Goal: Task Accomplishment & Management: Use online tool/utility

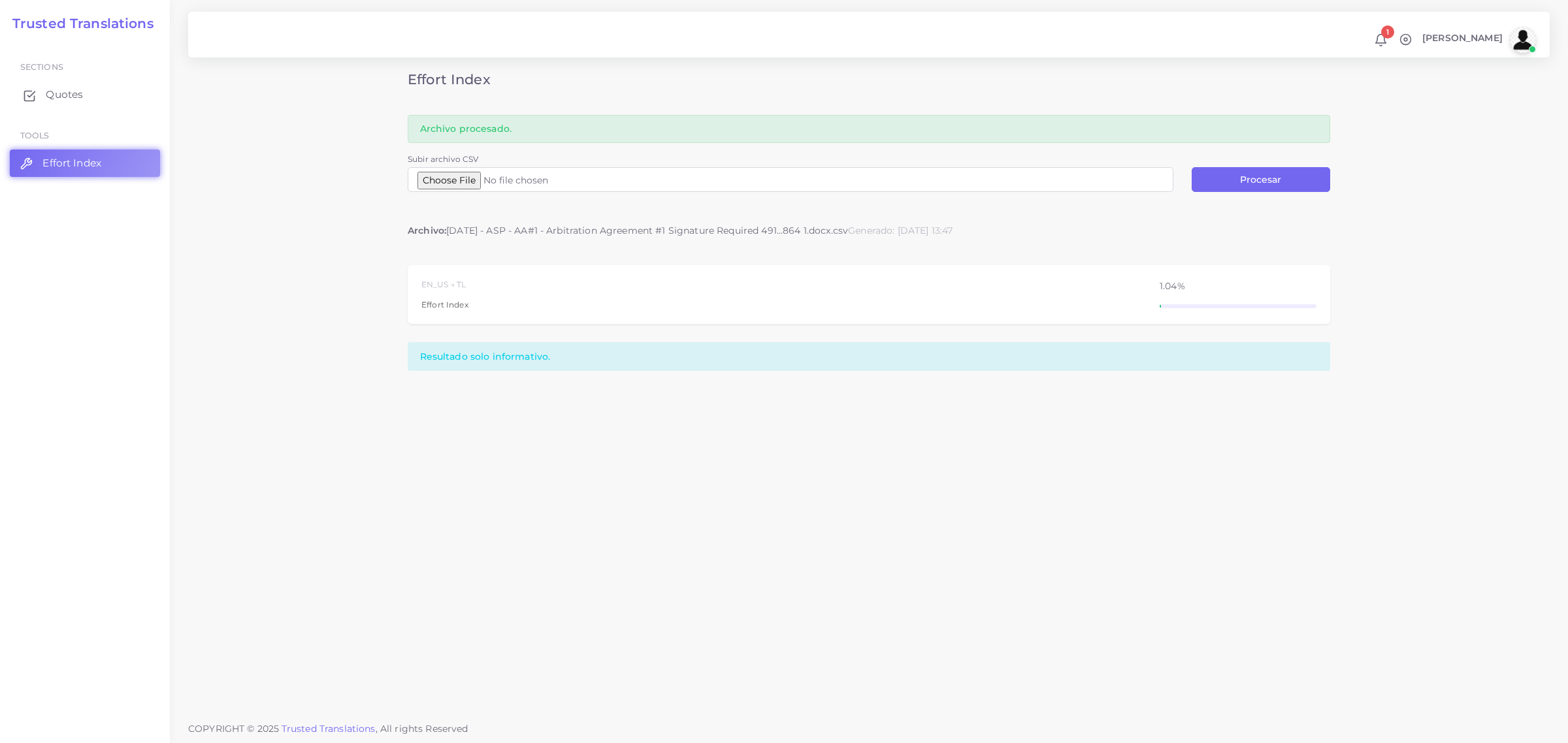
drag, startPoint x: 0, startPoint y: 0, endPoint x: 59, endPoint y: 93, distance: 110.1
click at [59, 93] on span "Quotes" at bounding box center [64, 94] width 37 height 14
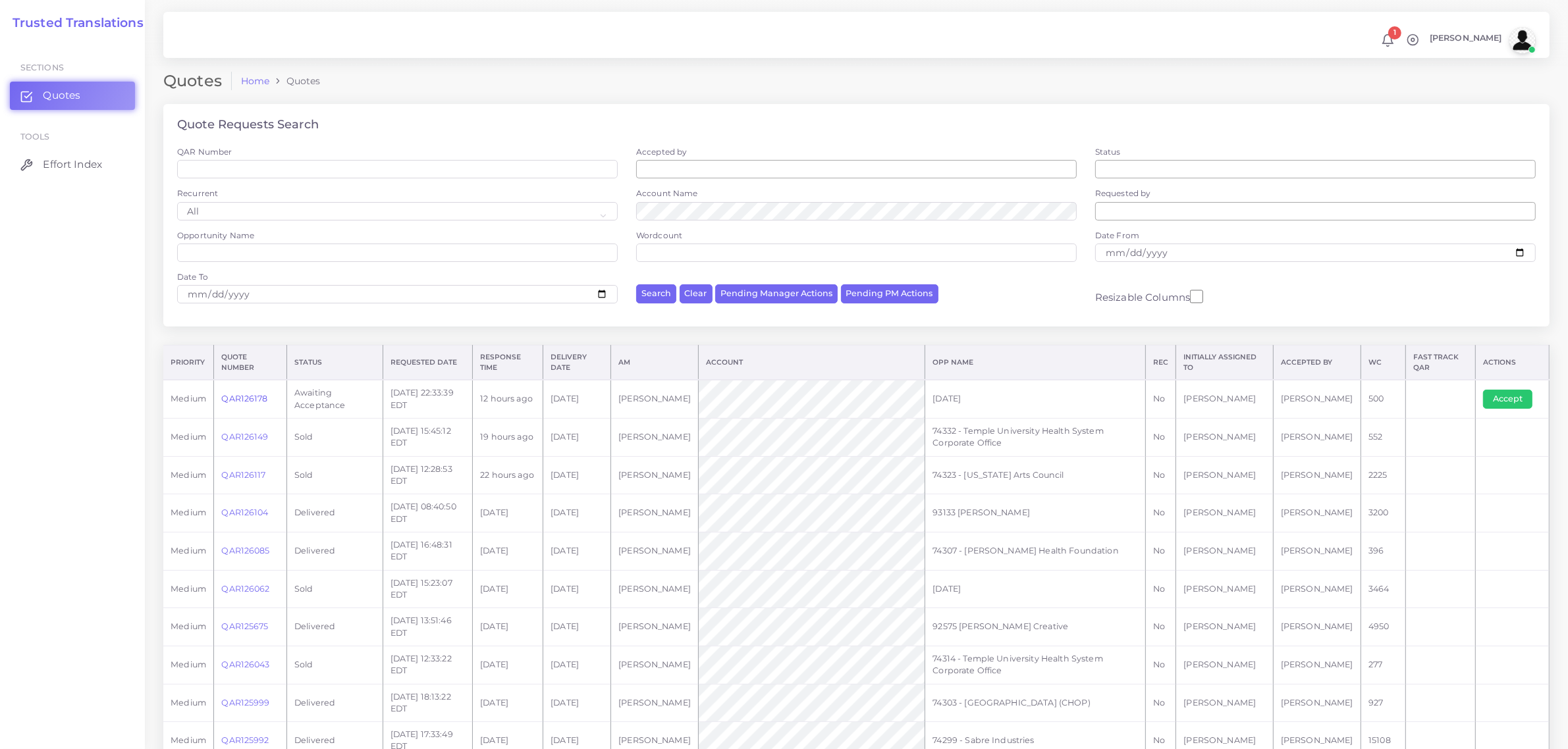
click at [238, 397] on link "QAR126178" at bounding box center [244, 399] width 46 height 10
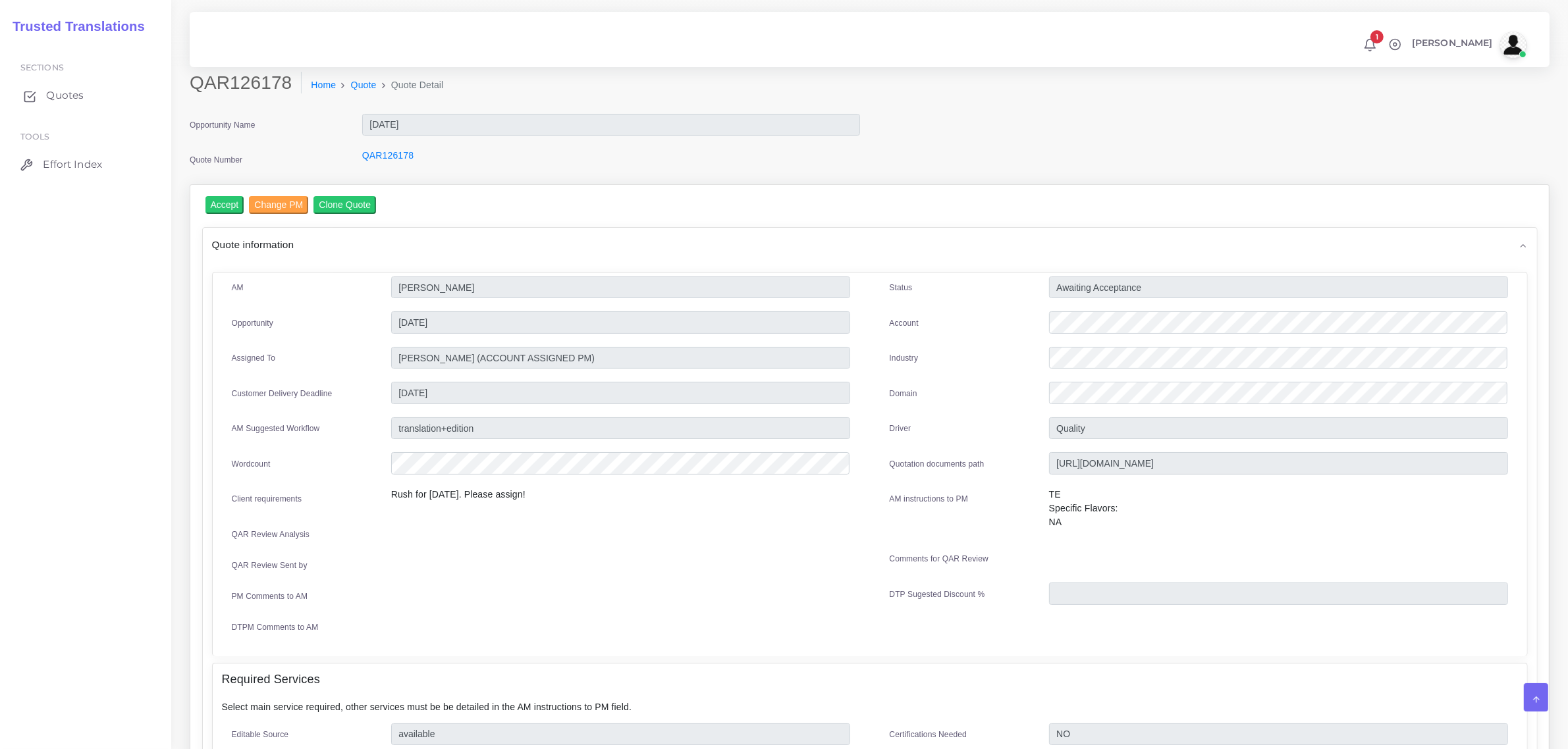
click at [59, 92] on span "Quotes" at bounding box center [64, 95] width 37 height 14
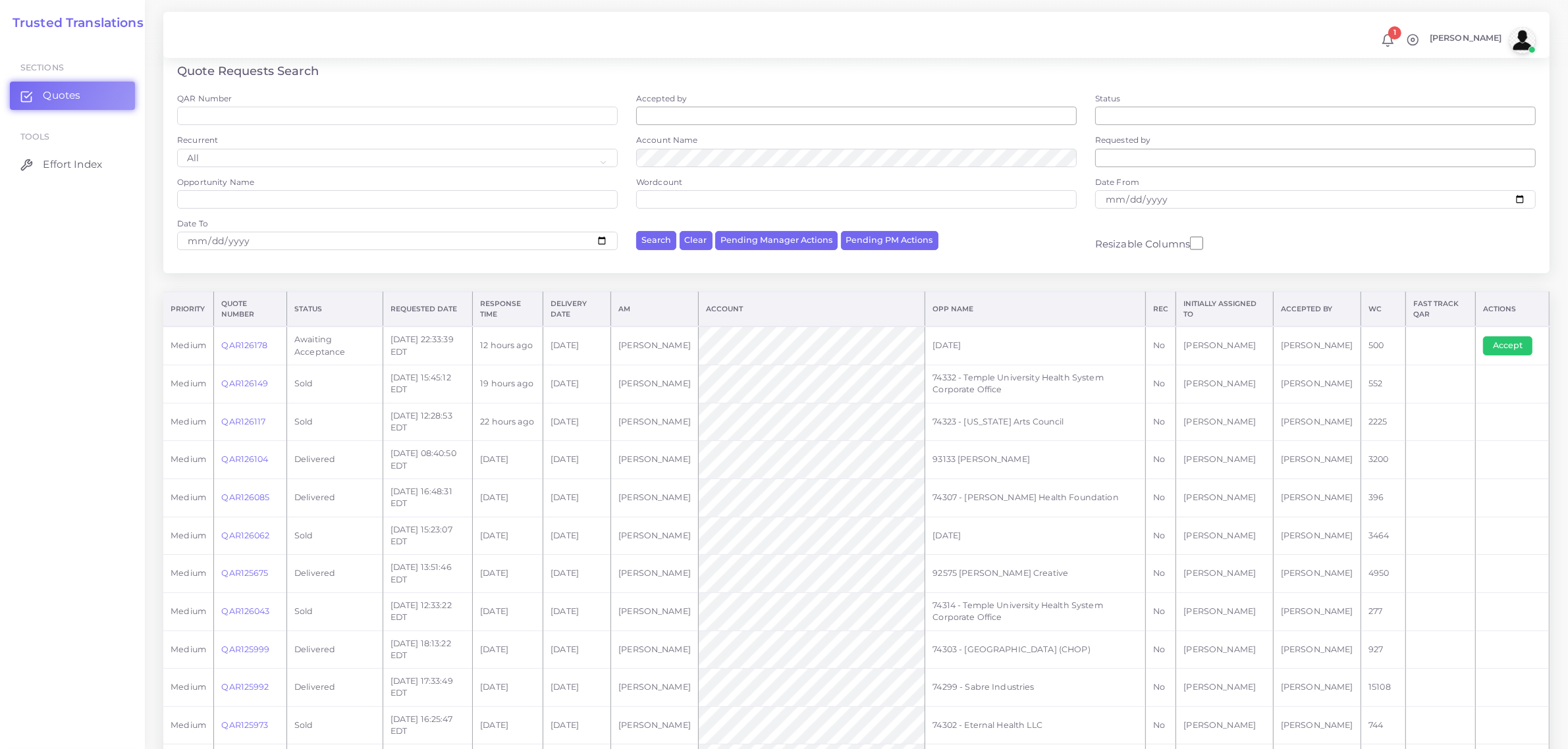
scroll to position [82, 0]
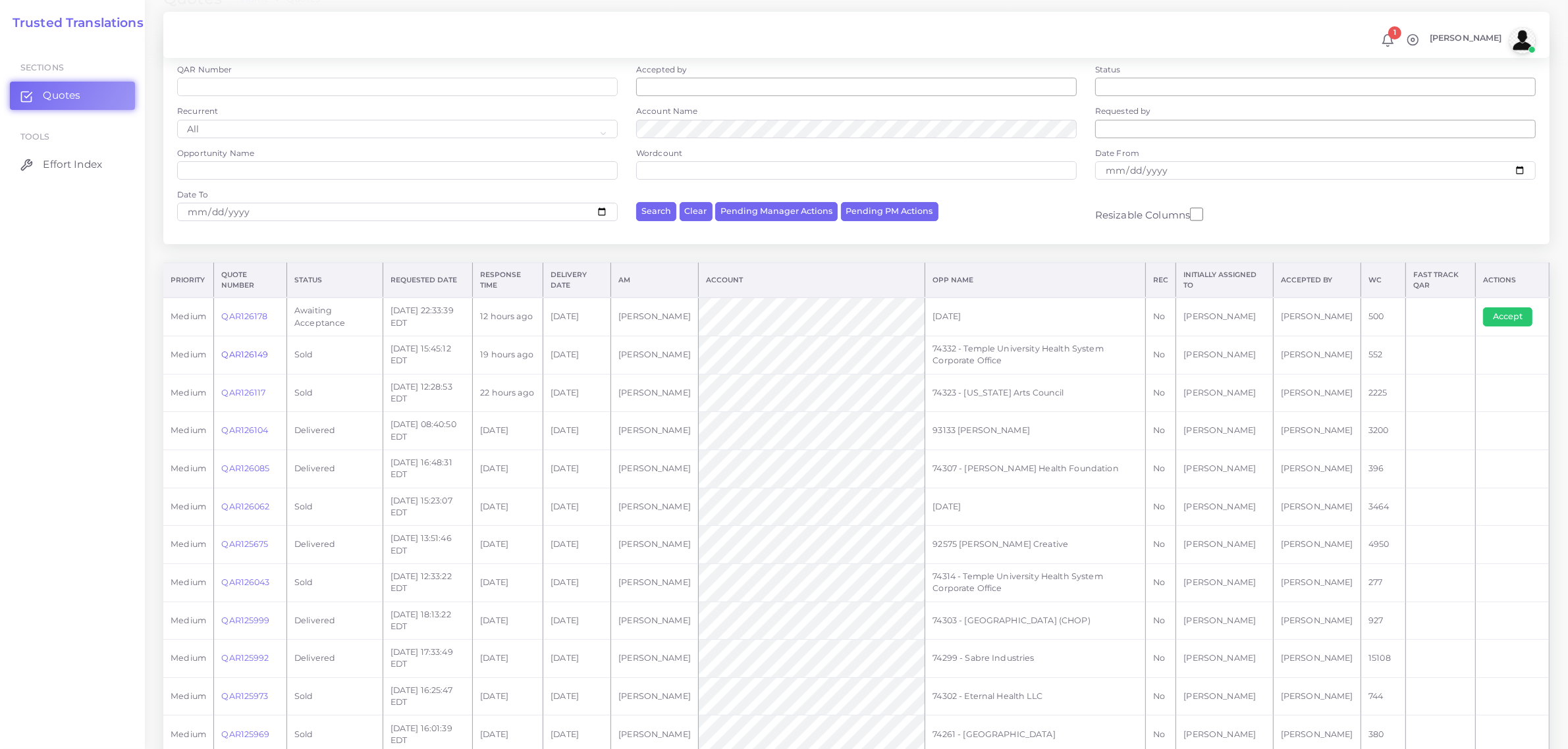
click at [247, 351] on link "QAR126149" at bounding box center [244, 354] width 47 height 10
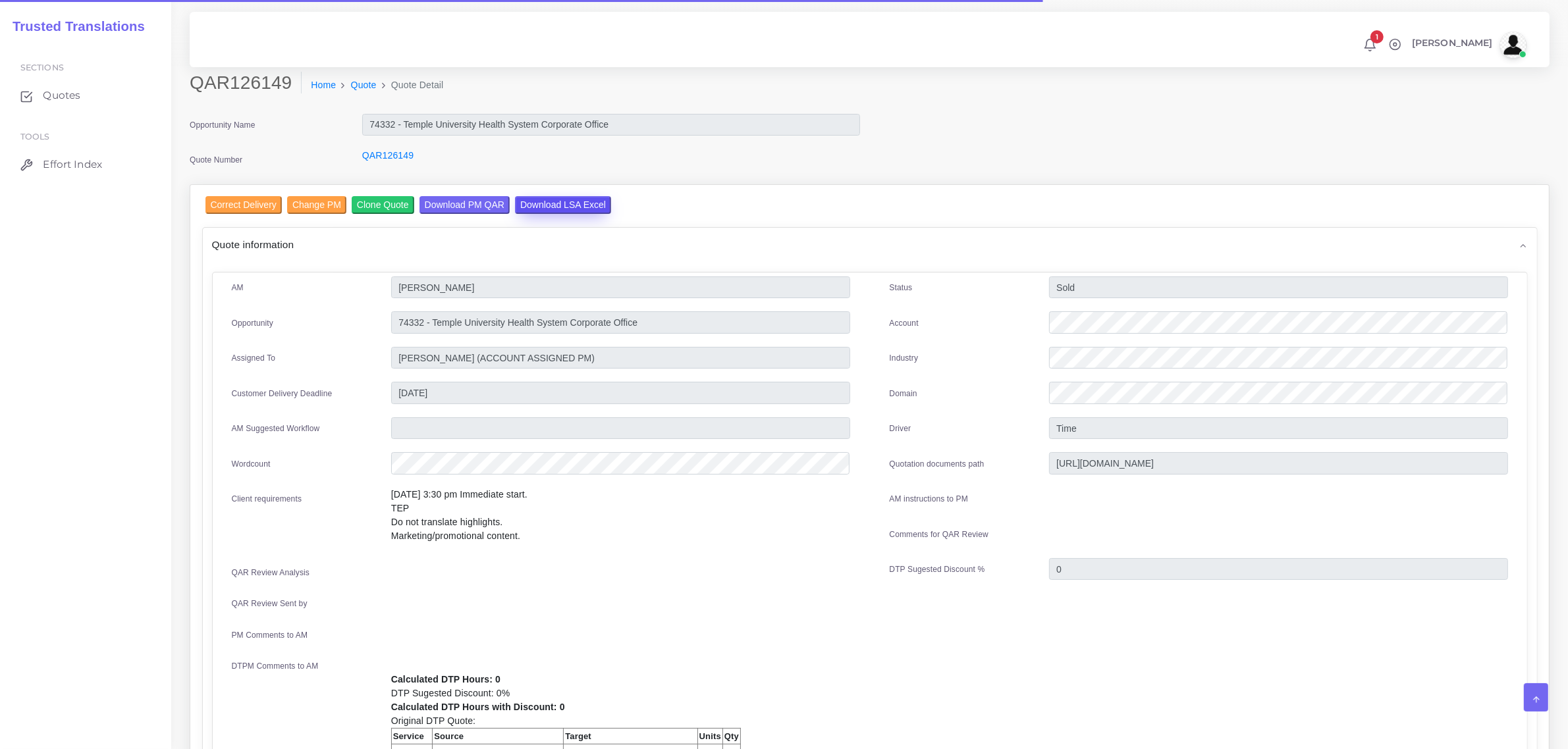
click at [558, 205] on input "Download LSA Excel" at bounding box center [563, 205] width 96 height 18
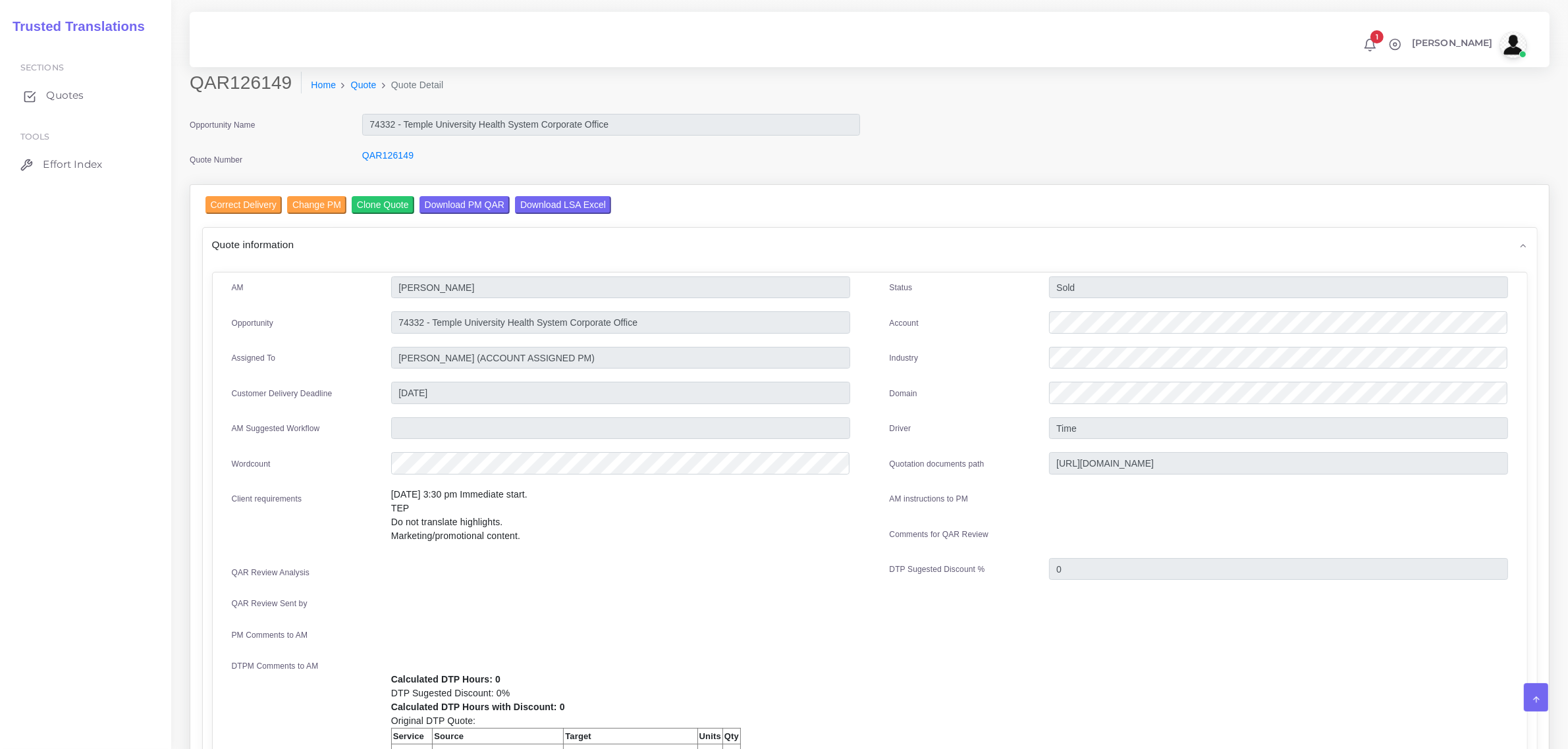
click at [54, 93] on span "Quotes" at bounding box center [64, 95] width 37 height 14
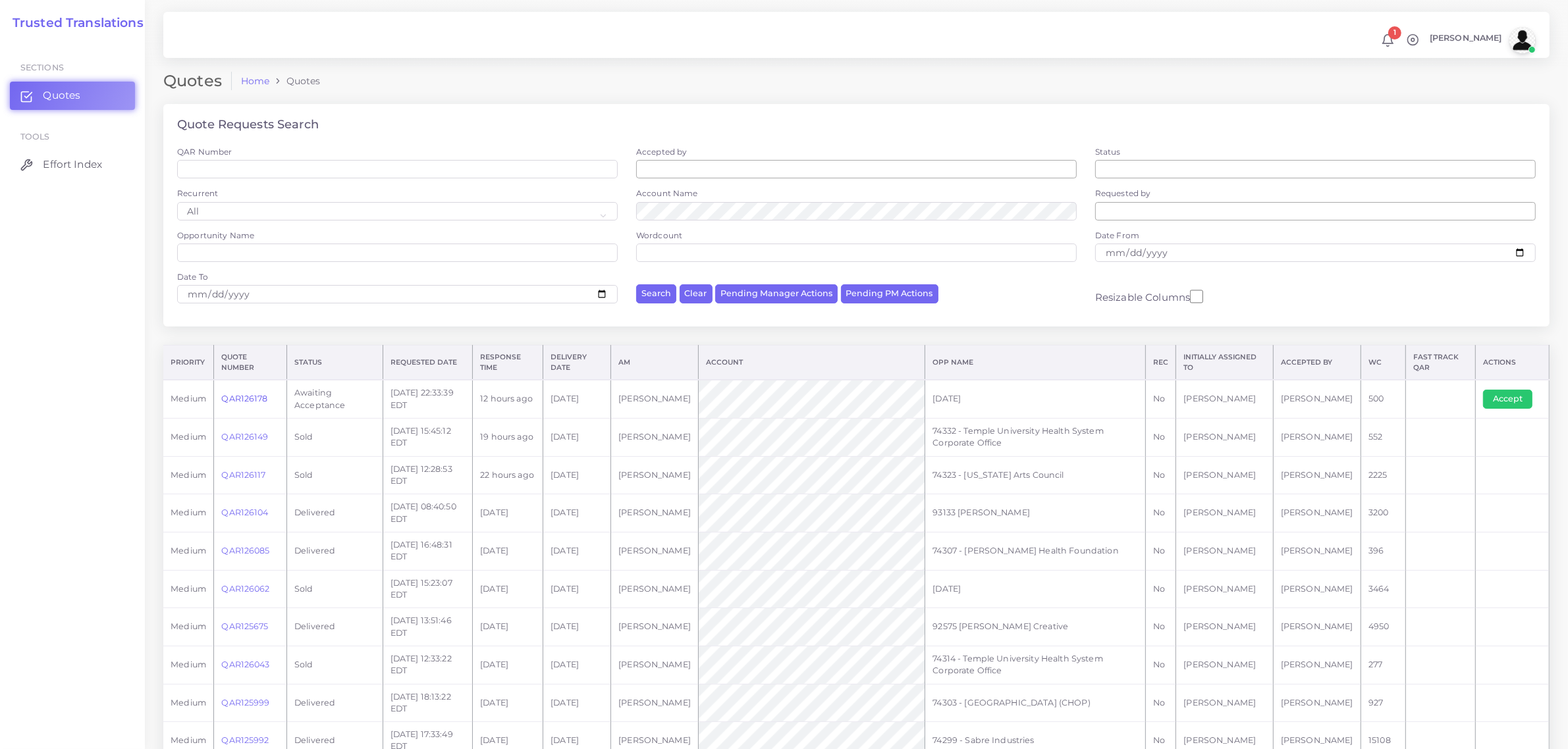
click at [242, 396] on link "QAR126178" at bounding box center [244, 399] width 46 height 10
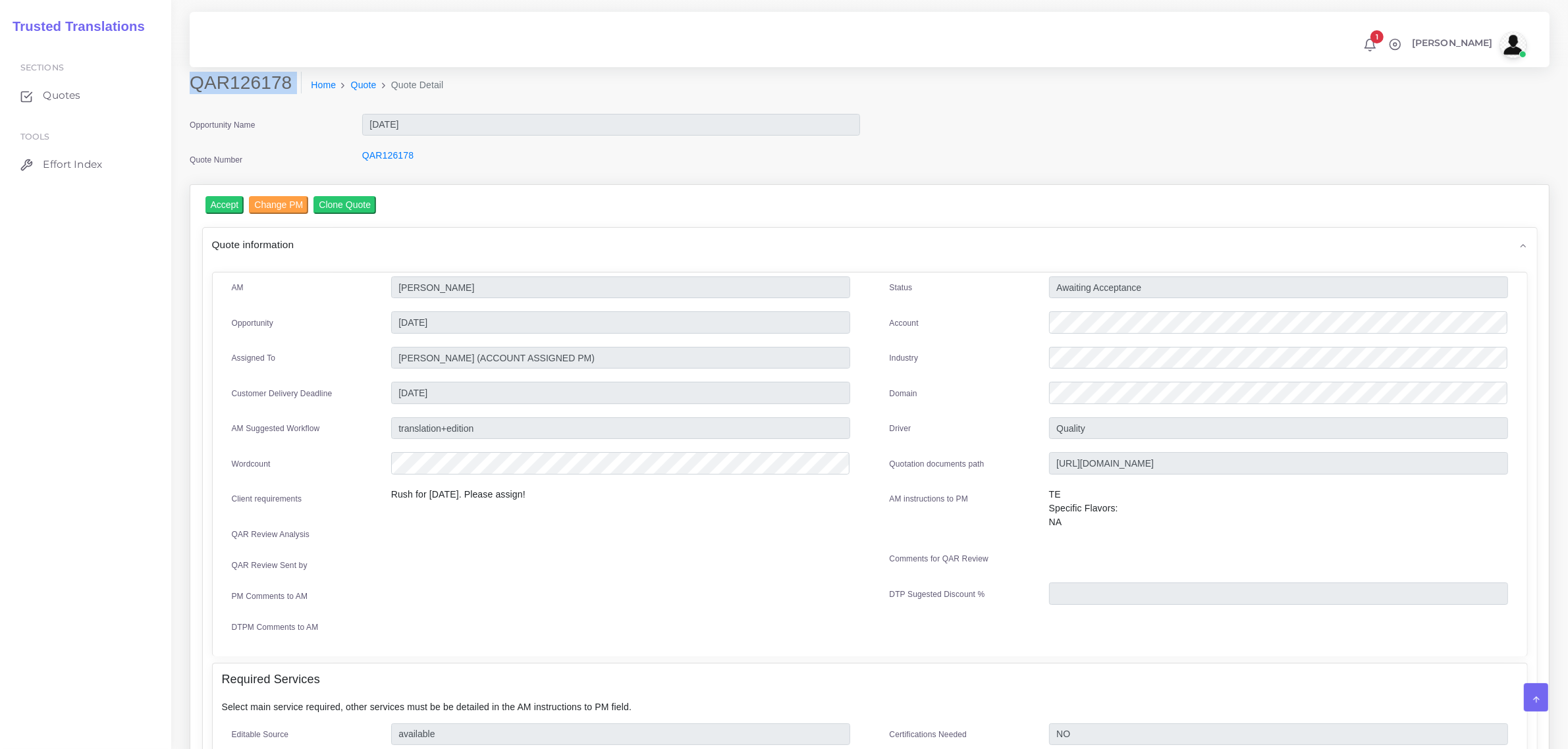
drag, startPoint x: 189, startPoint y: 86, endPoint x: 272, endPoint y: 100, distance: 84.2
click at [272, 100] on div "QAR126178 Home Quote Quote Detail" at bounding box center [697, 90] width 1034 height 37
copy div "QAR126178"
click at [1196, 337] on div "Status Awaiting Acceptance Account Industry Domain Driver" at bounding box center [1199, 462] width 658 height 372
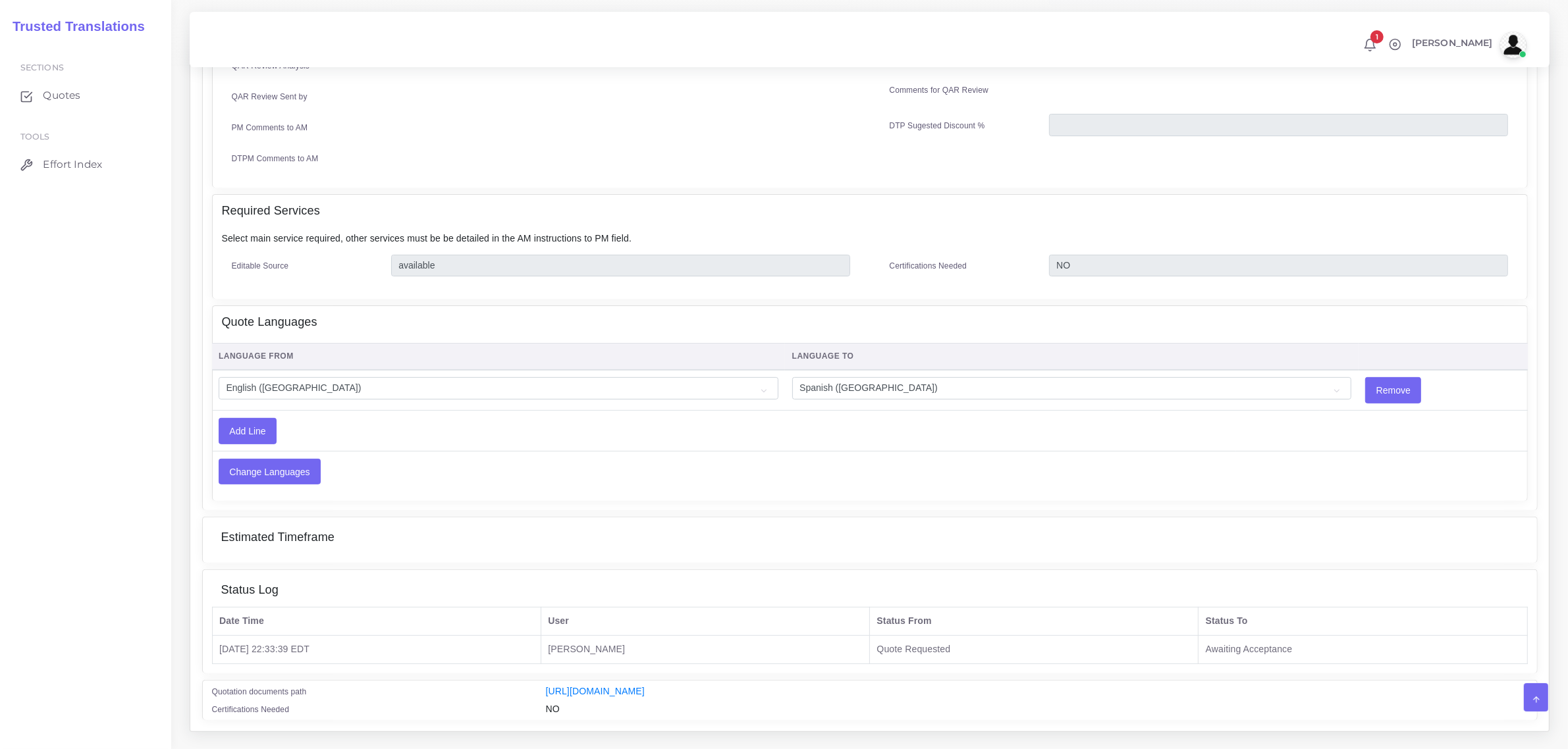
scroll to position [494, 0]
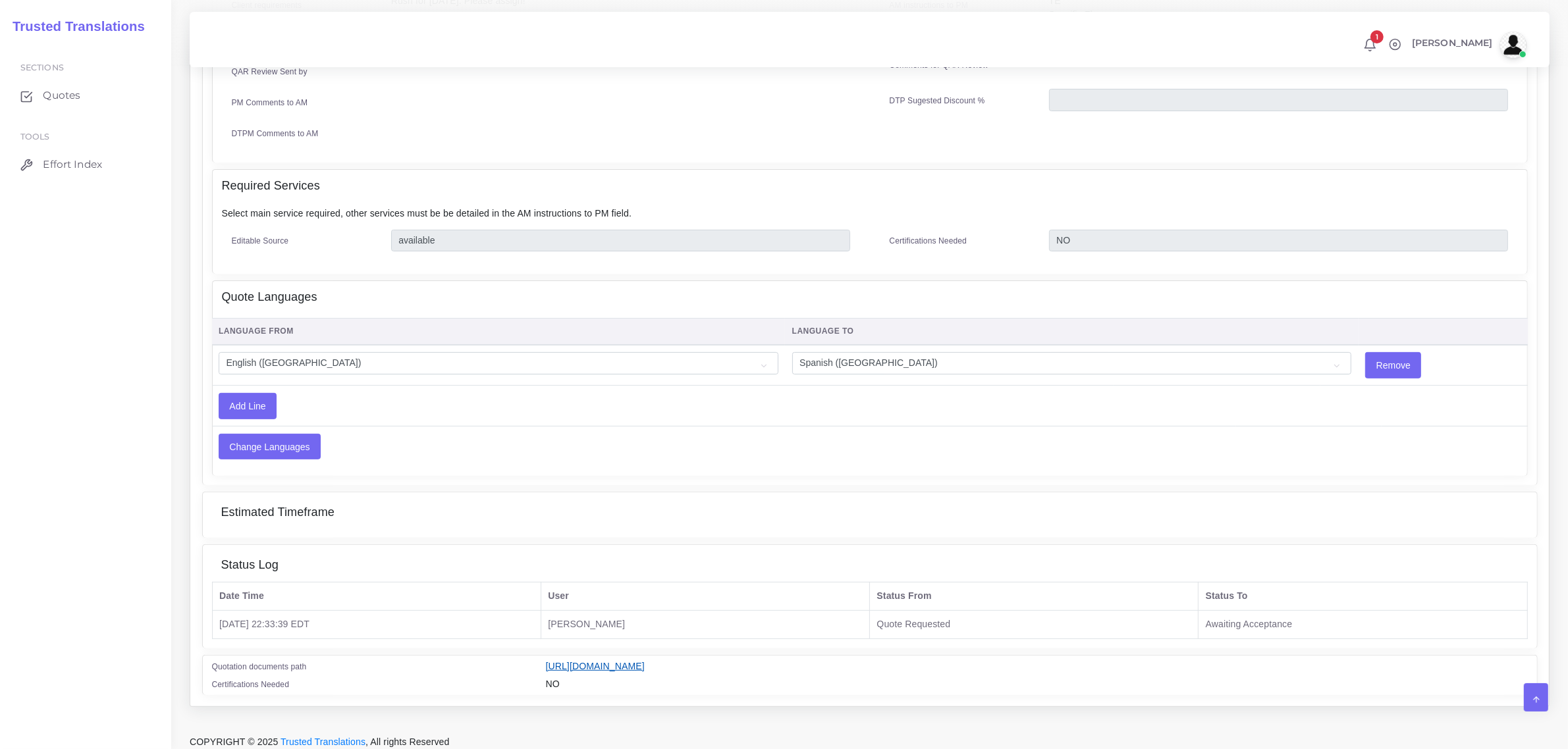
click at [645, 662] on link "[URL][DOMAIN_NAME]" at bounding box center [595, 666] width 99 height 11
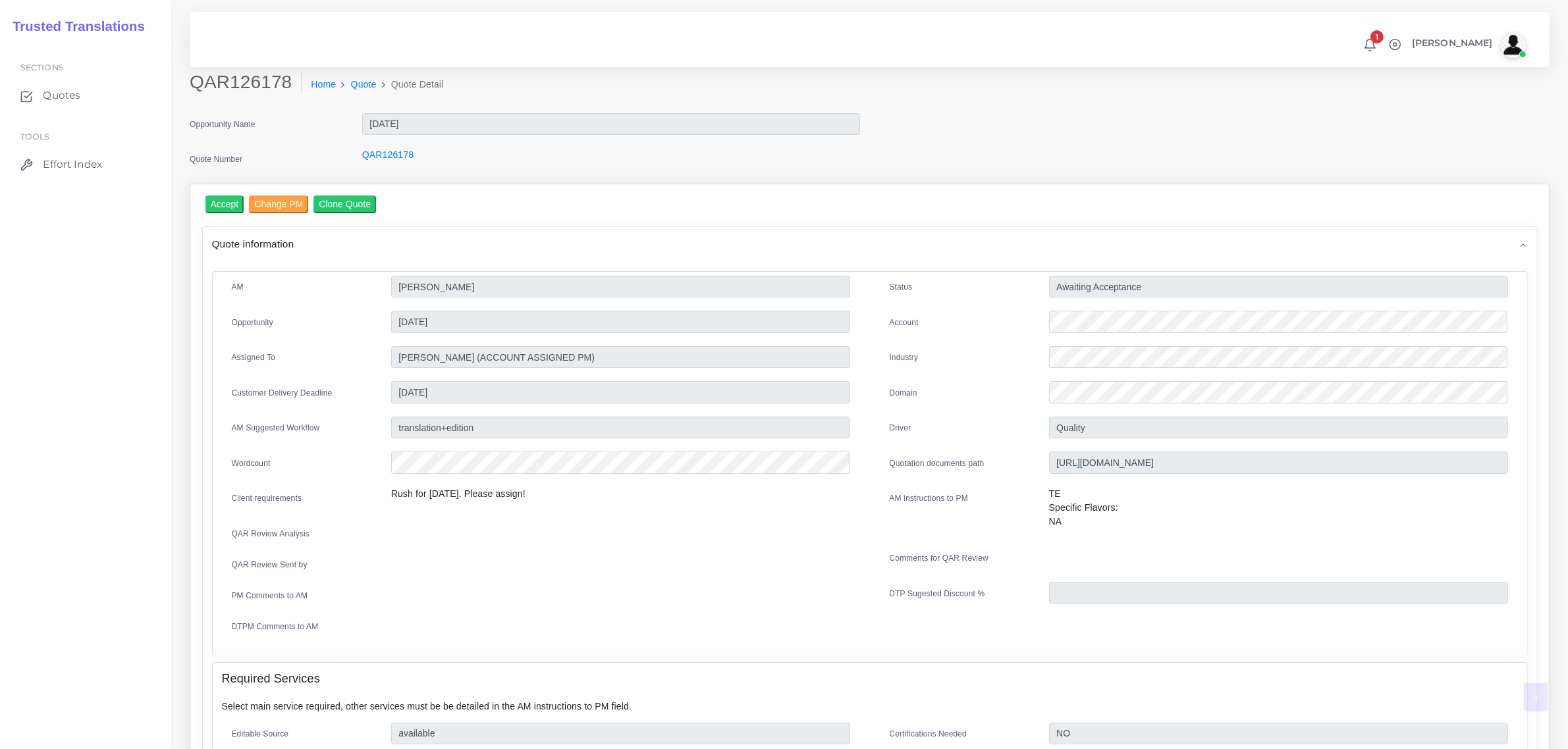
scroll to position [0, 0]
click at [227, 203] on input "Accept" at bounding box center [225, 205] width 39 height 18
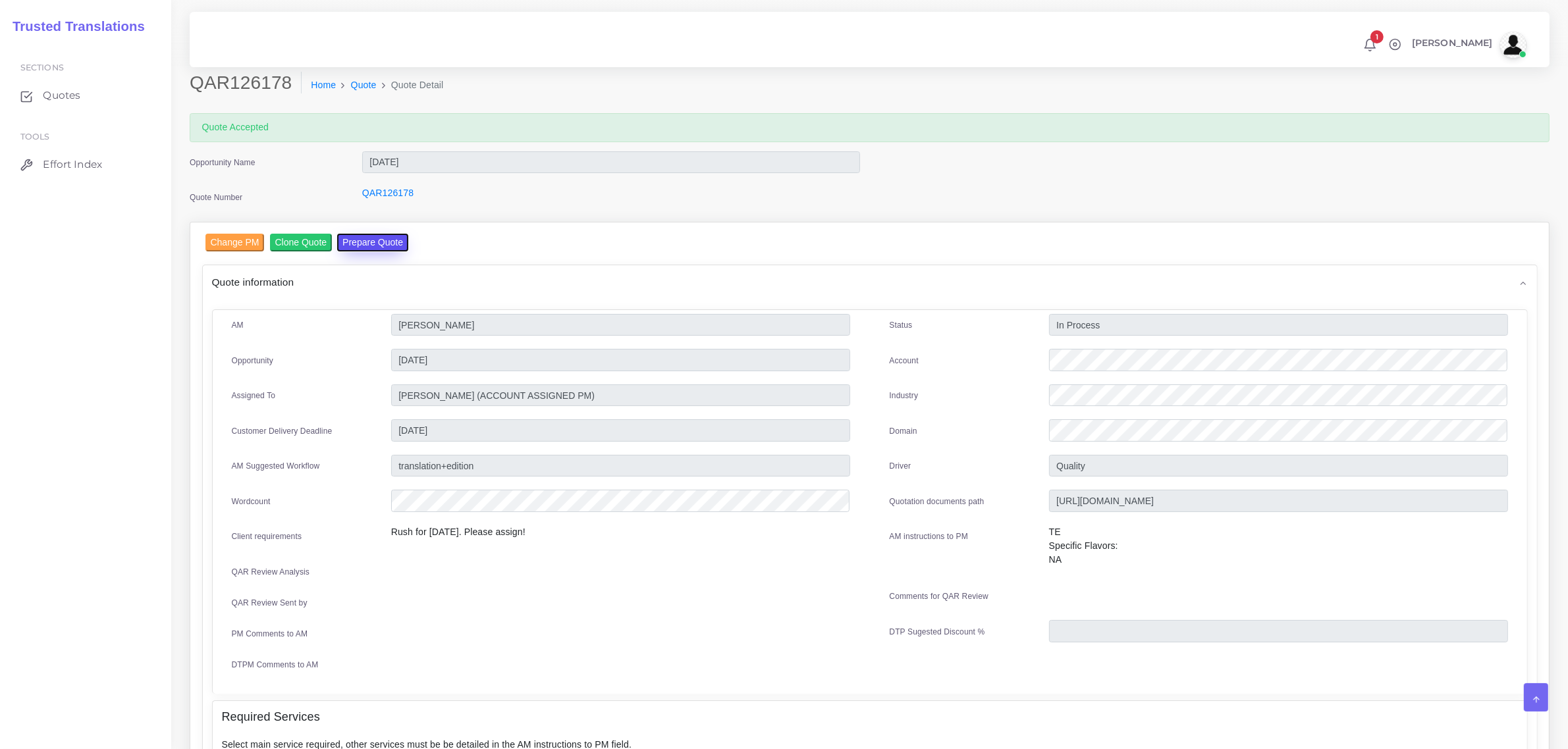
click at [360, 237] on button "Prepare Quote" at bounding box center [372, 242] width 71 height 18
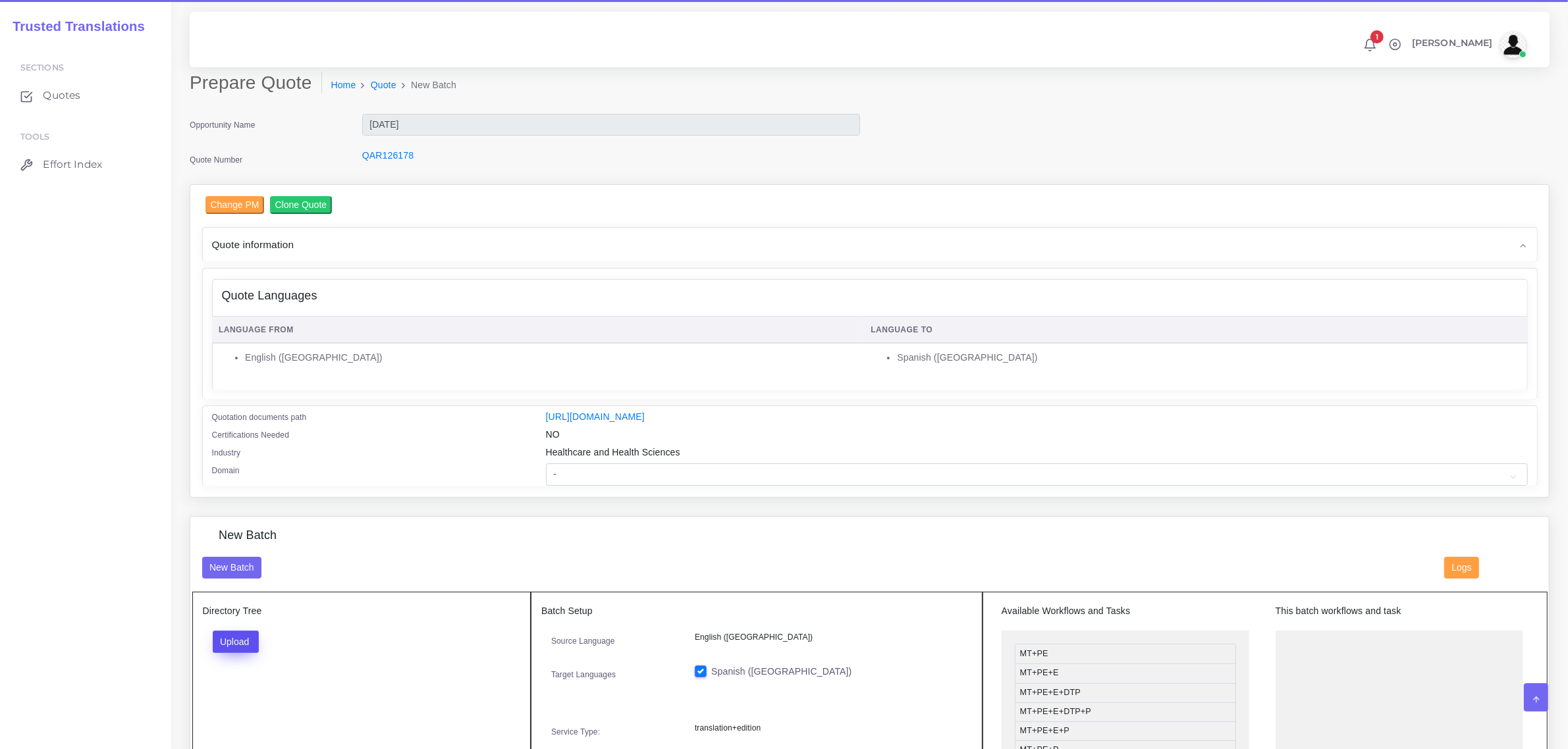
click at [244, 637] on button "Upload" at bounding box center [236, 642] width 47 height 22
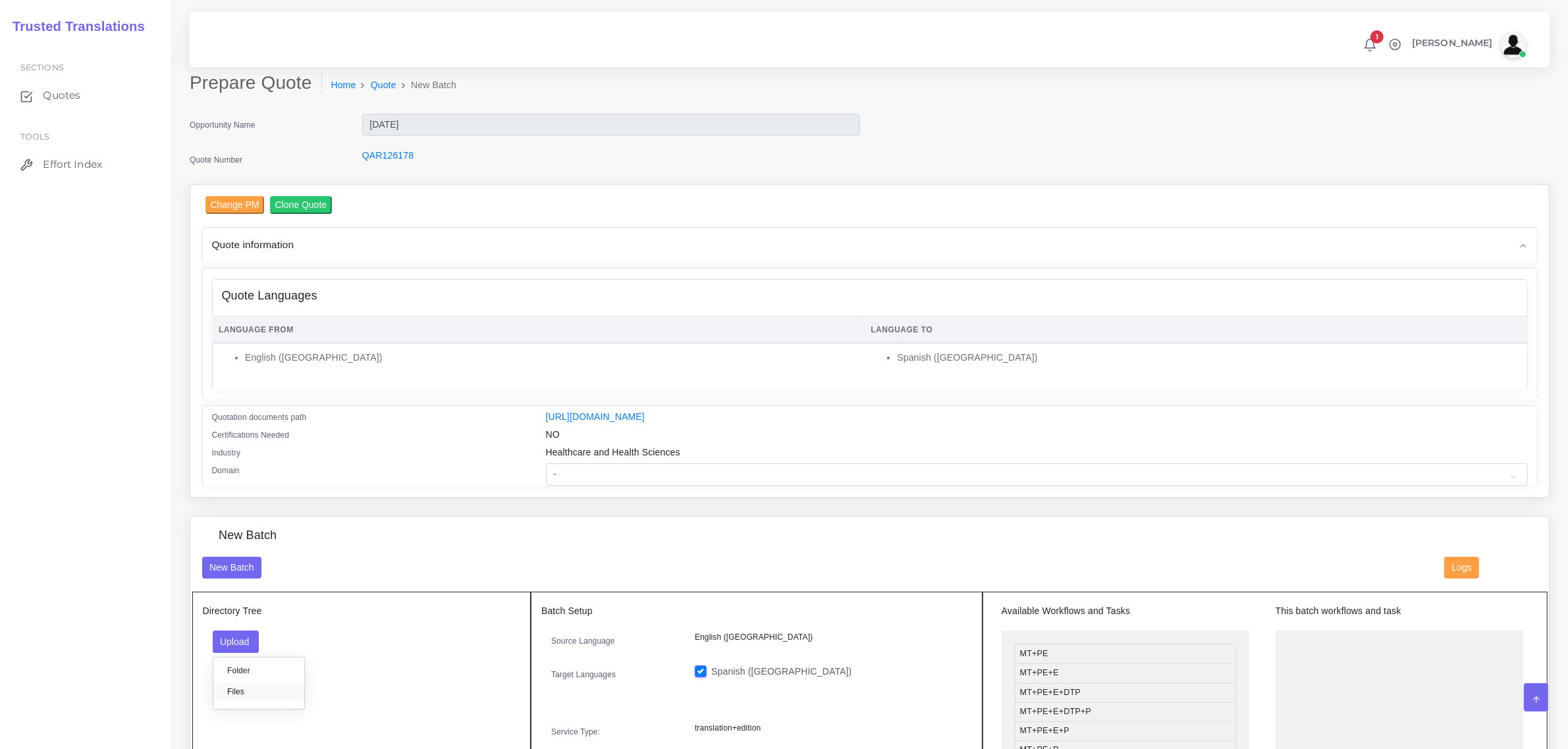
click at [245, 683] on label "Files" at bounding box center [259, 691] width 91 height 16
drag, startPoint x: 1064, startPoint y: 655, endPoint x: 1335, endPoint y: 646, distance: 271.1
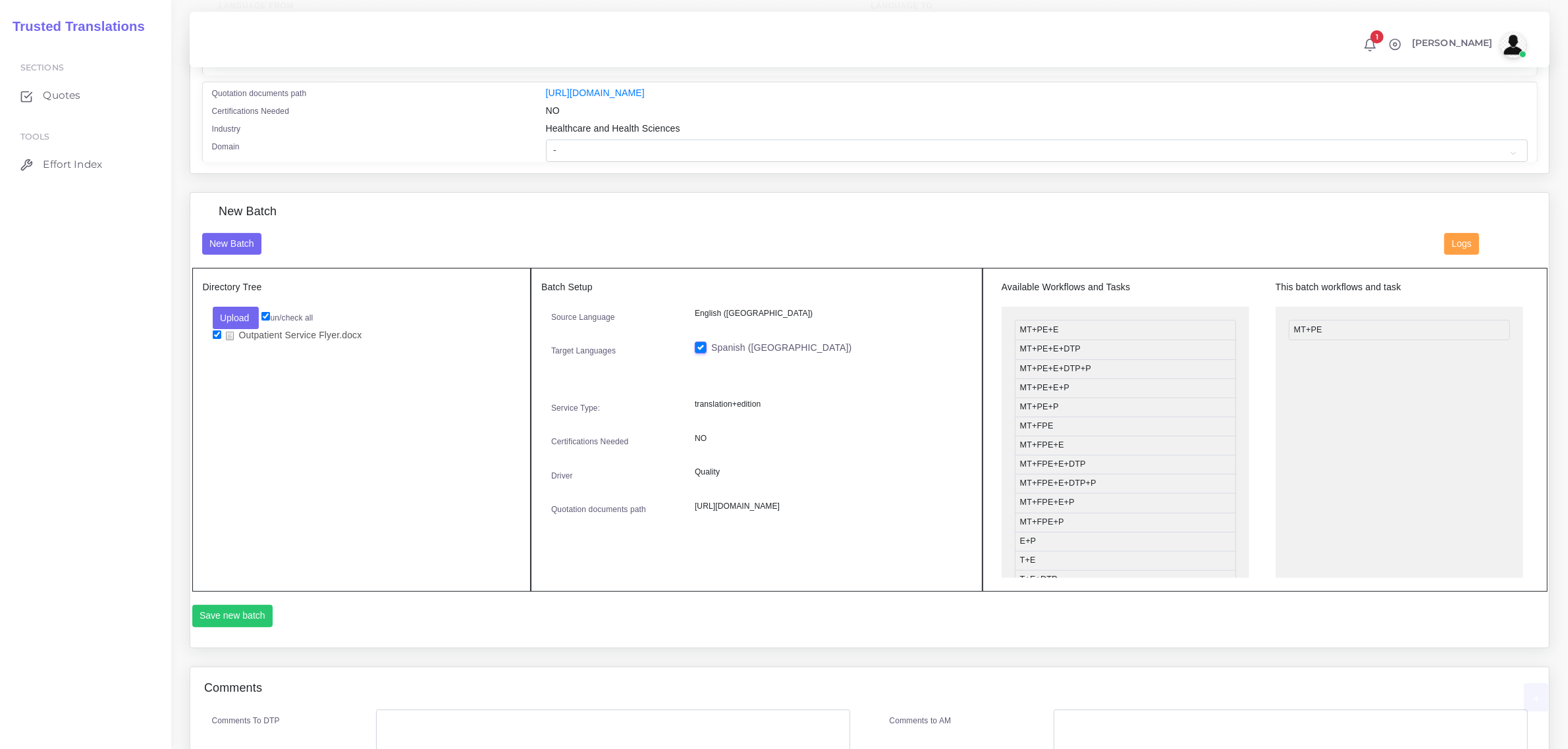
scroll to position [329, 0]
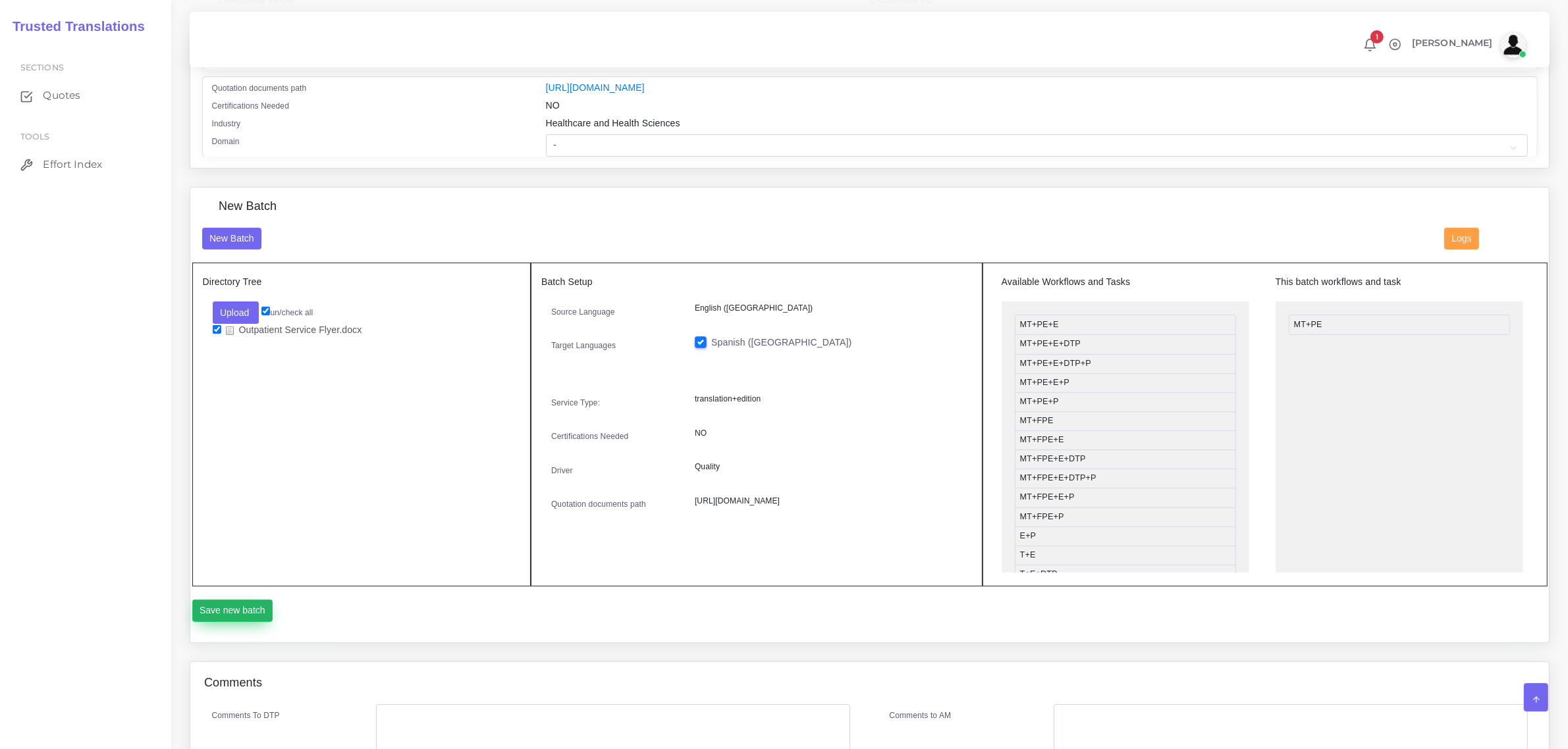
click at [246, 611] on button "Save new batch" at bounding box center [232, 611] width 81 height 22
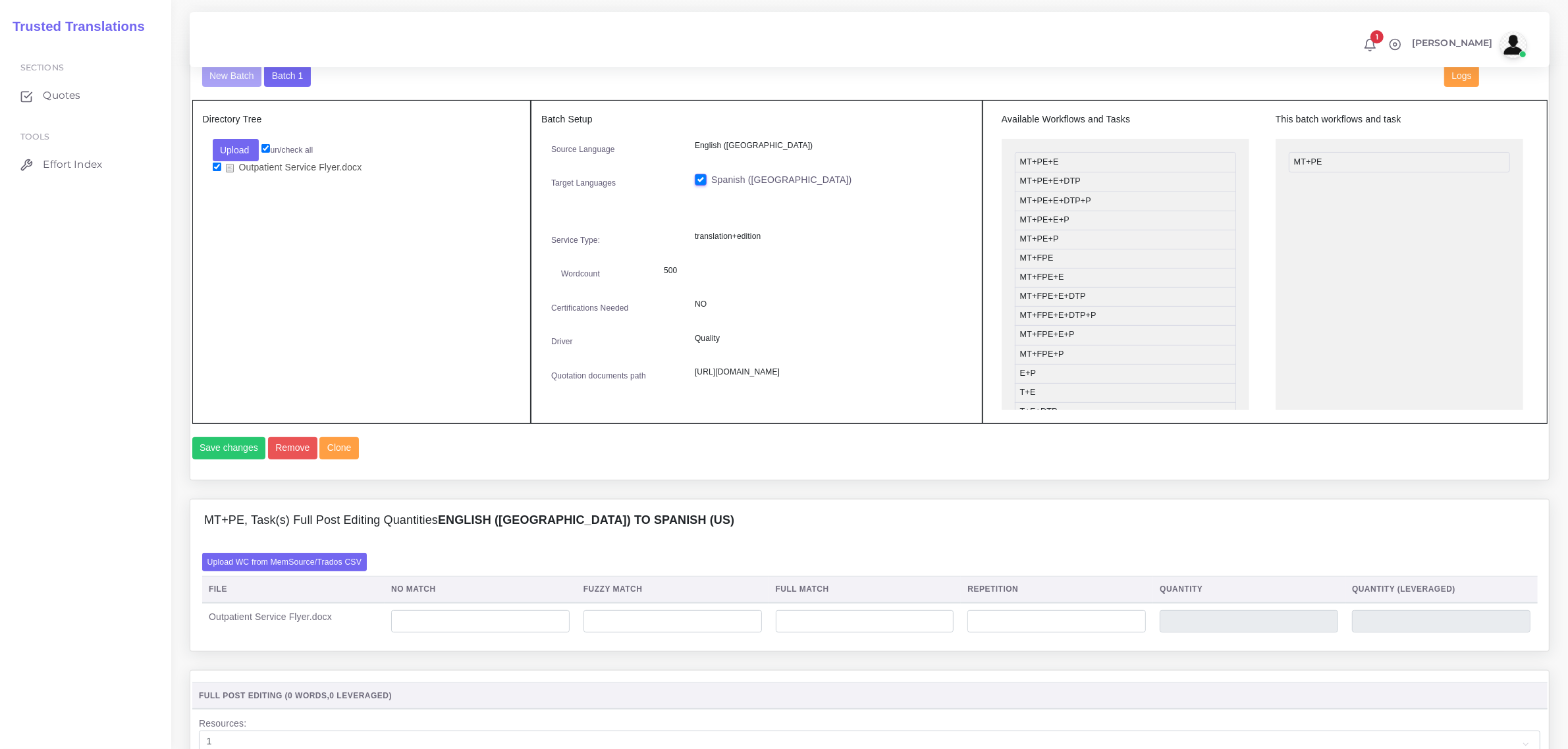
scroll to position [494, 0]
click at [432, 631] on input "number" at bounding box center [480, 619] width 178 height 22
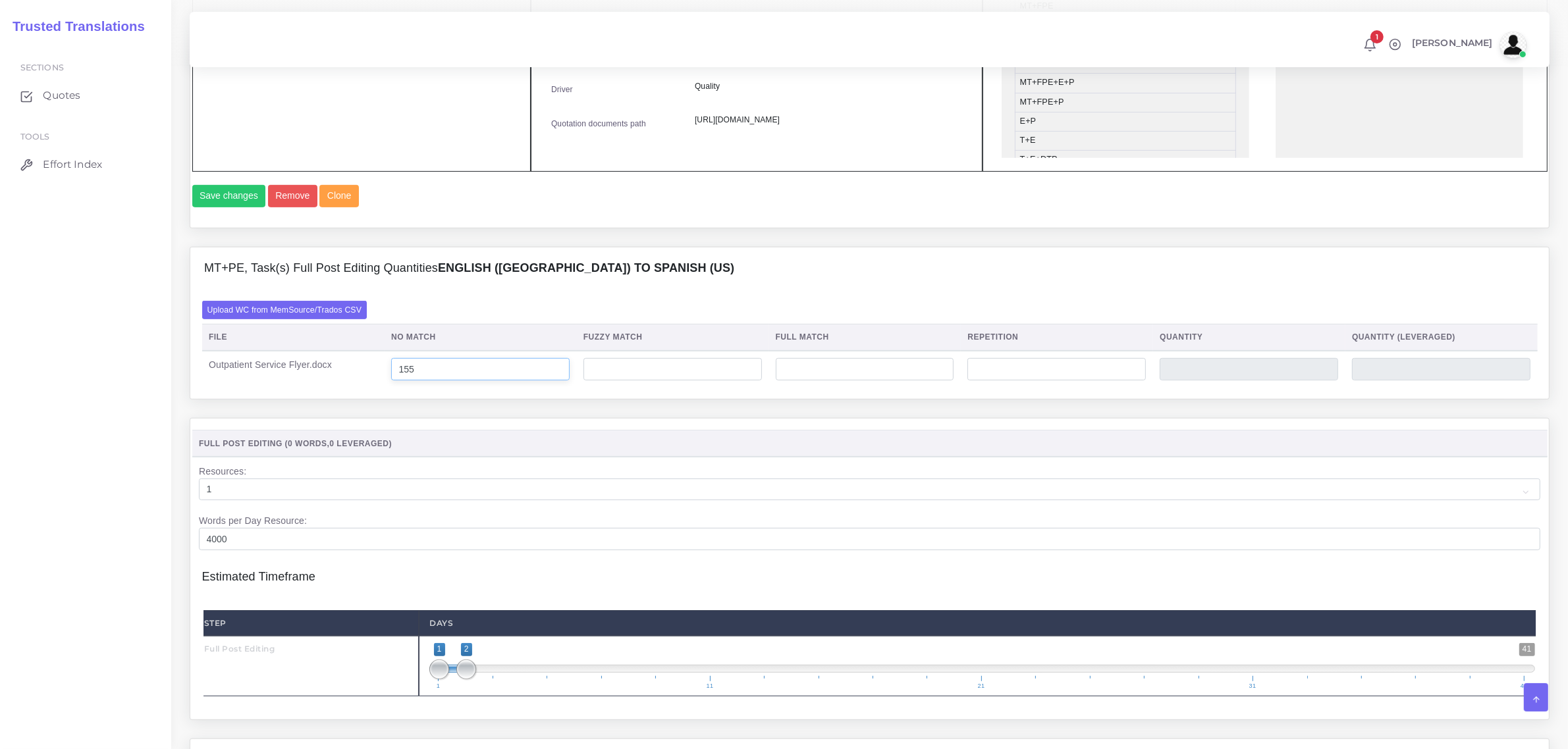
scroll to position [987, 0]
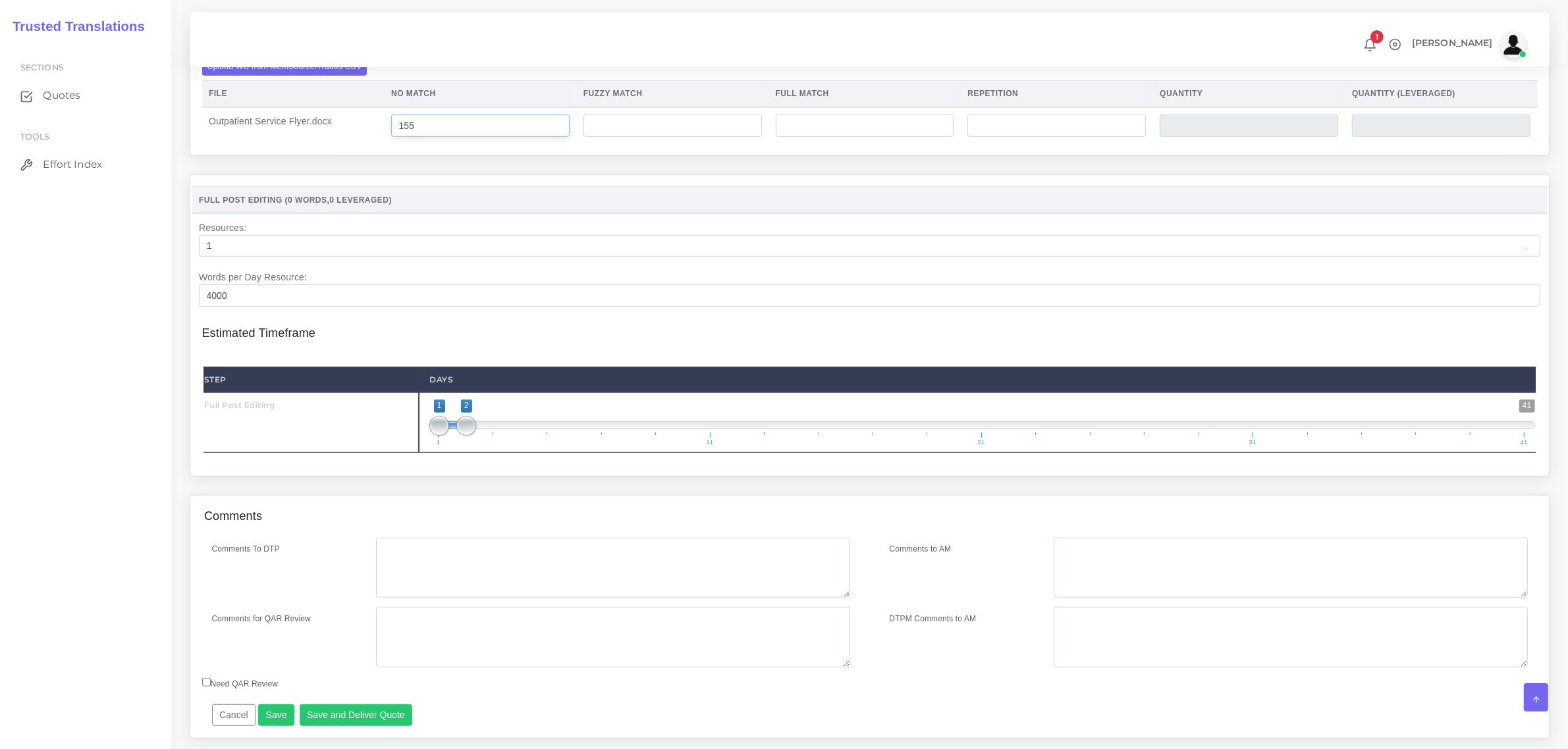
type input "155"
click at [417, 590] on textarea "Comments To DTP" at bounding box center [612, 568] width 473 height 61
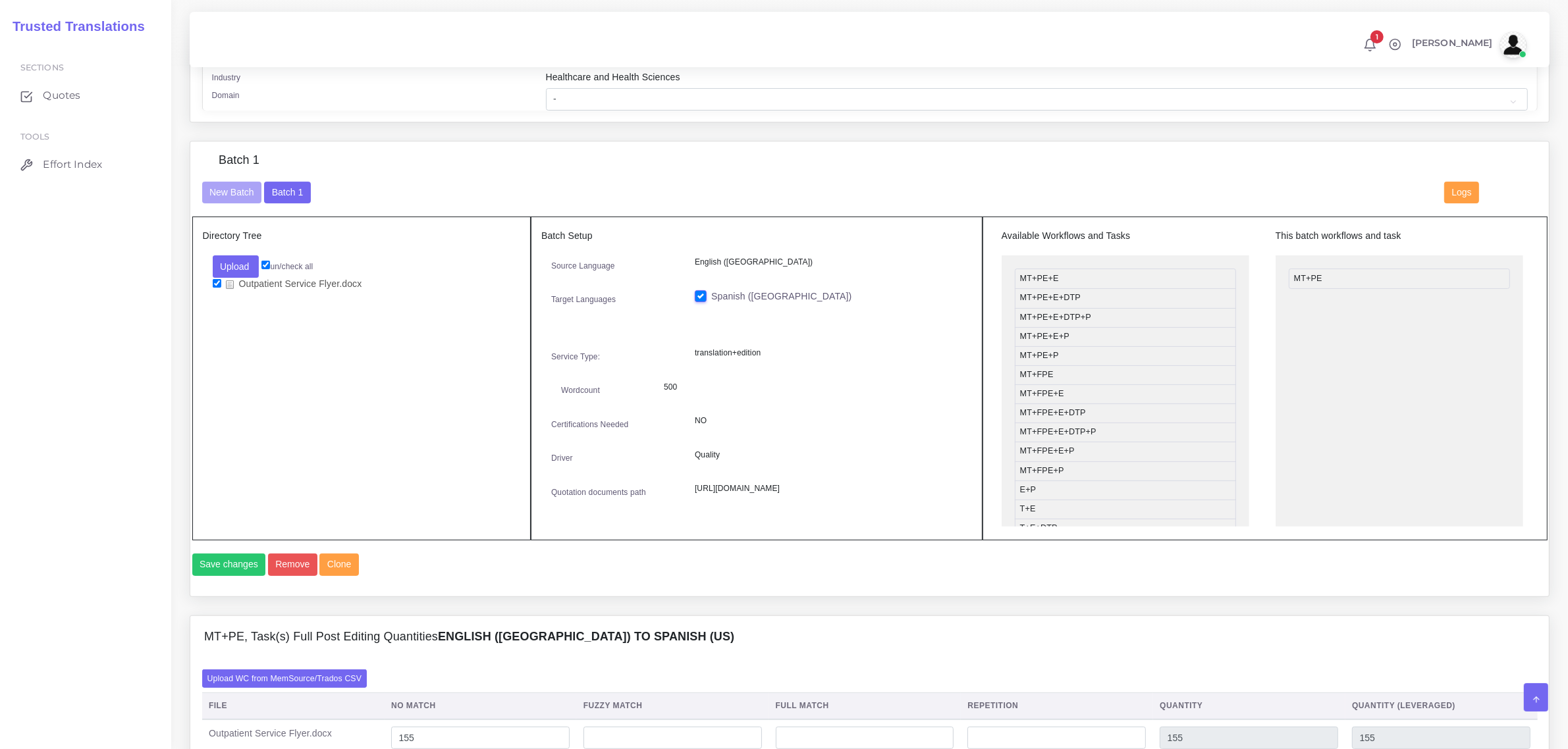
scroll to position [247, 0]
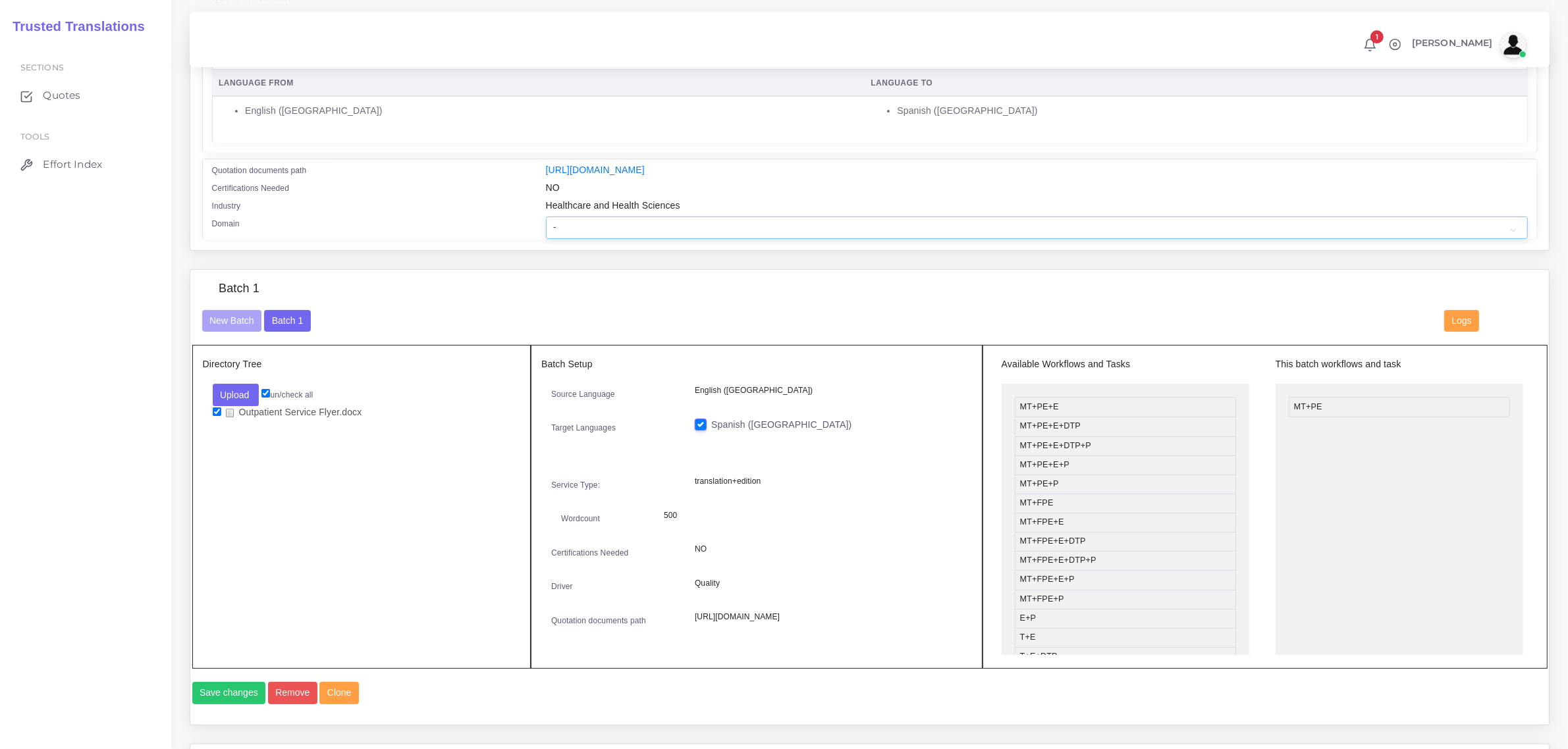
click at [586, 222] on select "- Advertising and Media Agriculture, Forestry and Fishing Architecture, Buildin…" at bounding box center [1036, 227] width 982 height 22
select select "Healthcare and Health Sciences"
click at [546, 216] on select "- Advertising and Media Agriculture, Forestry and Fishing Architecture, Buildin…" at bounding box center [1036, 227] width 982 height 22
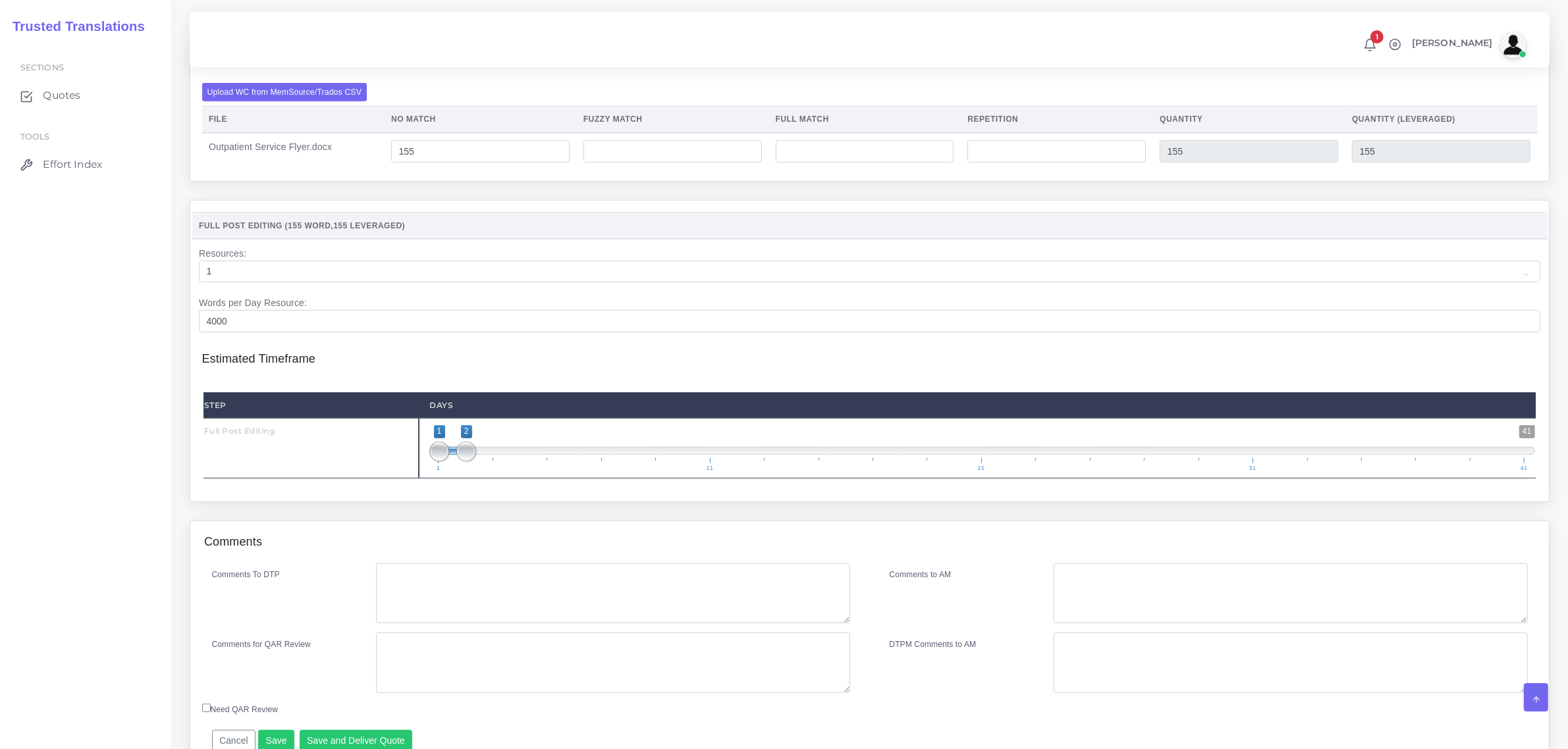
scroll to position [1054, 0]
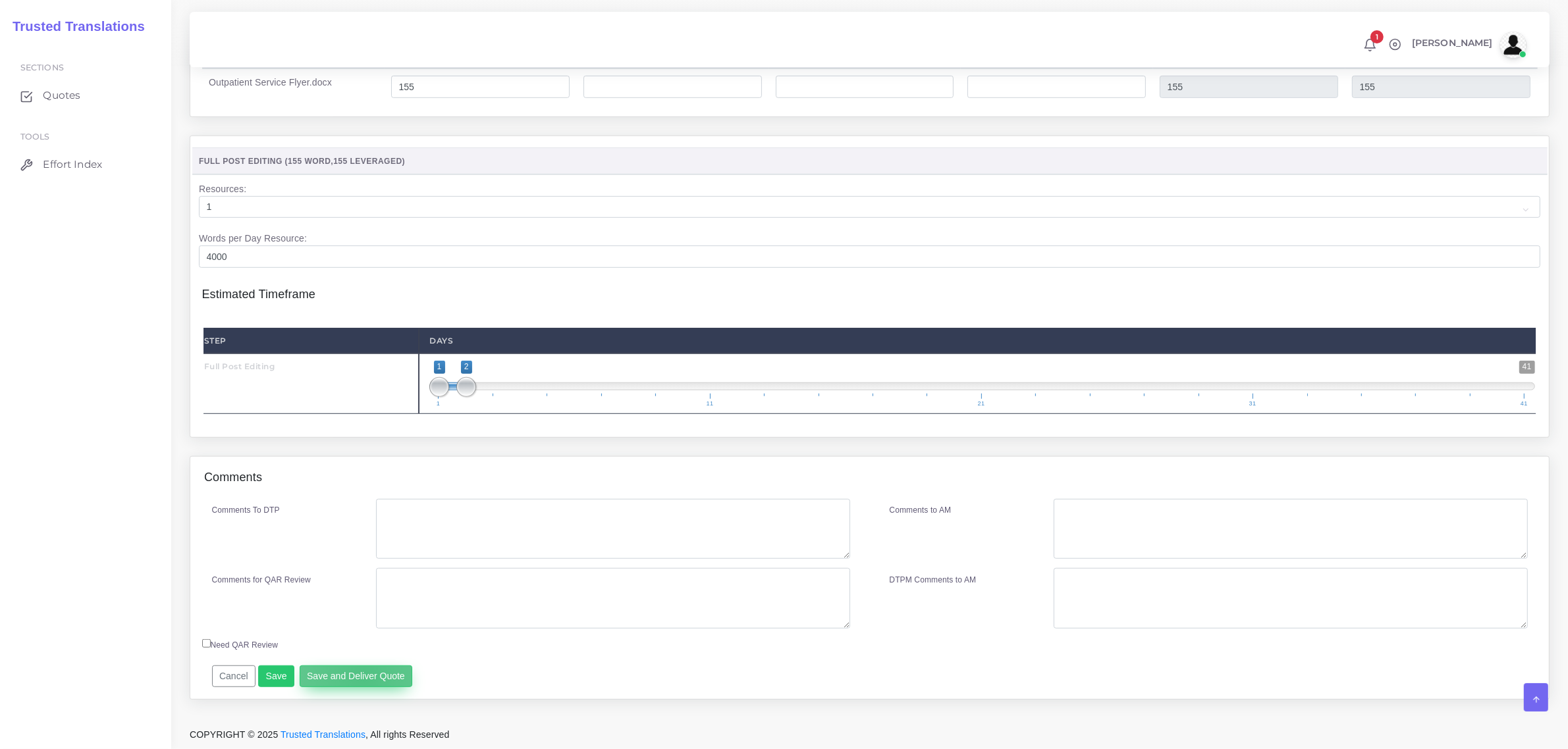
click at [360, 678] on button "Save and Deliver Quote" at bounding box center [356, 677] width 113 height 22
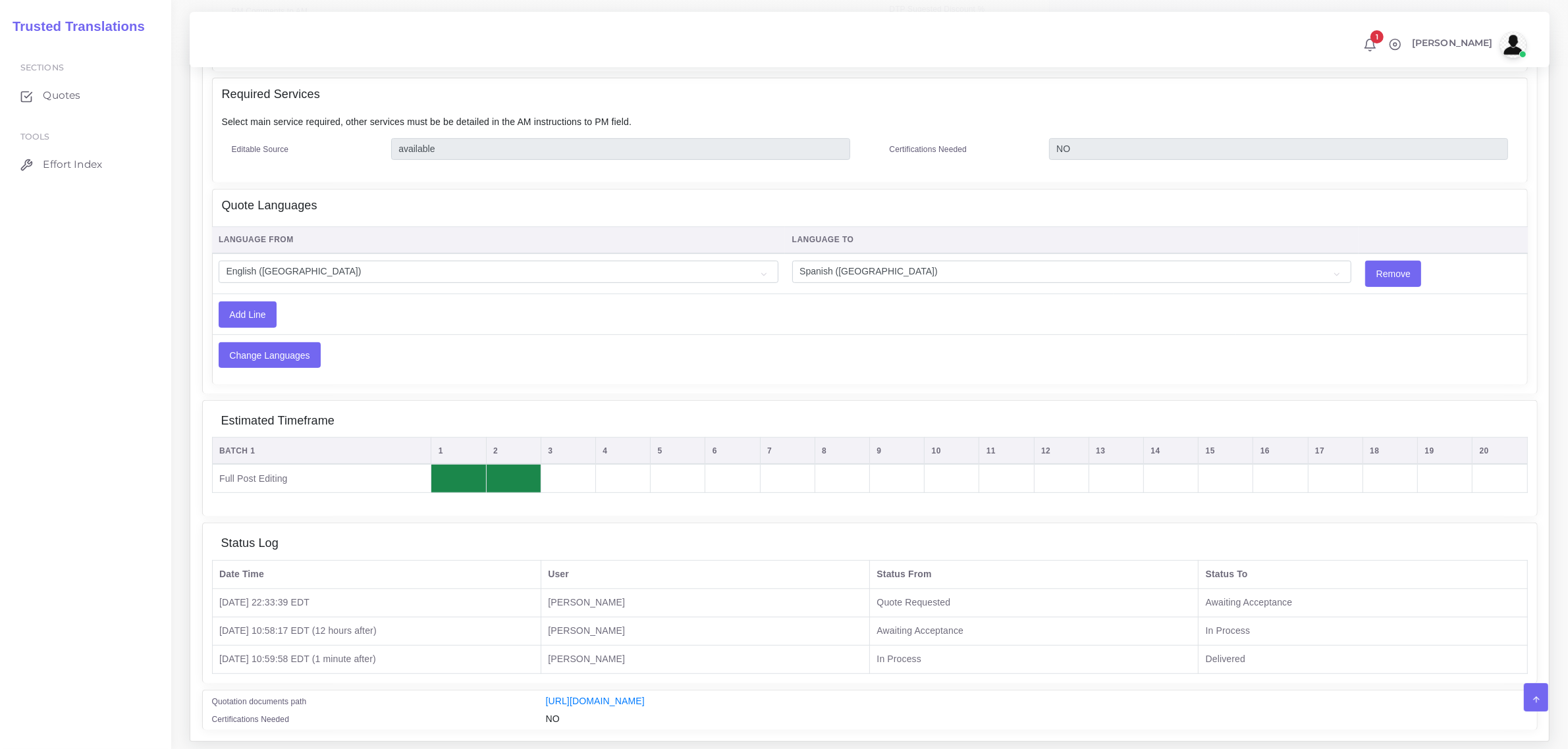
scroll to position [658, 0]
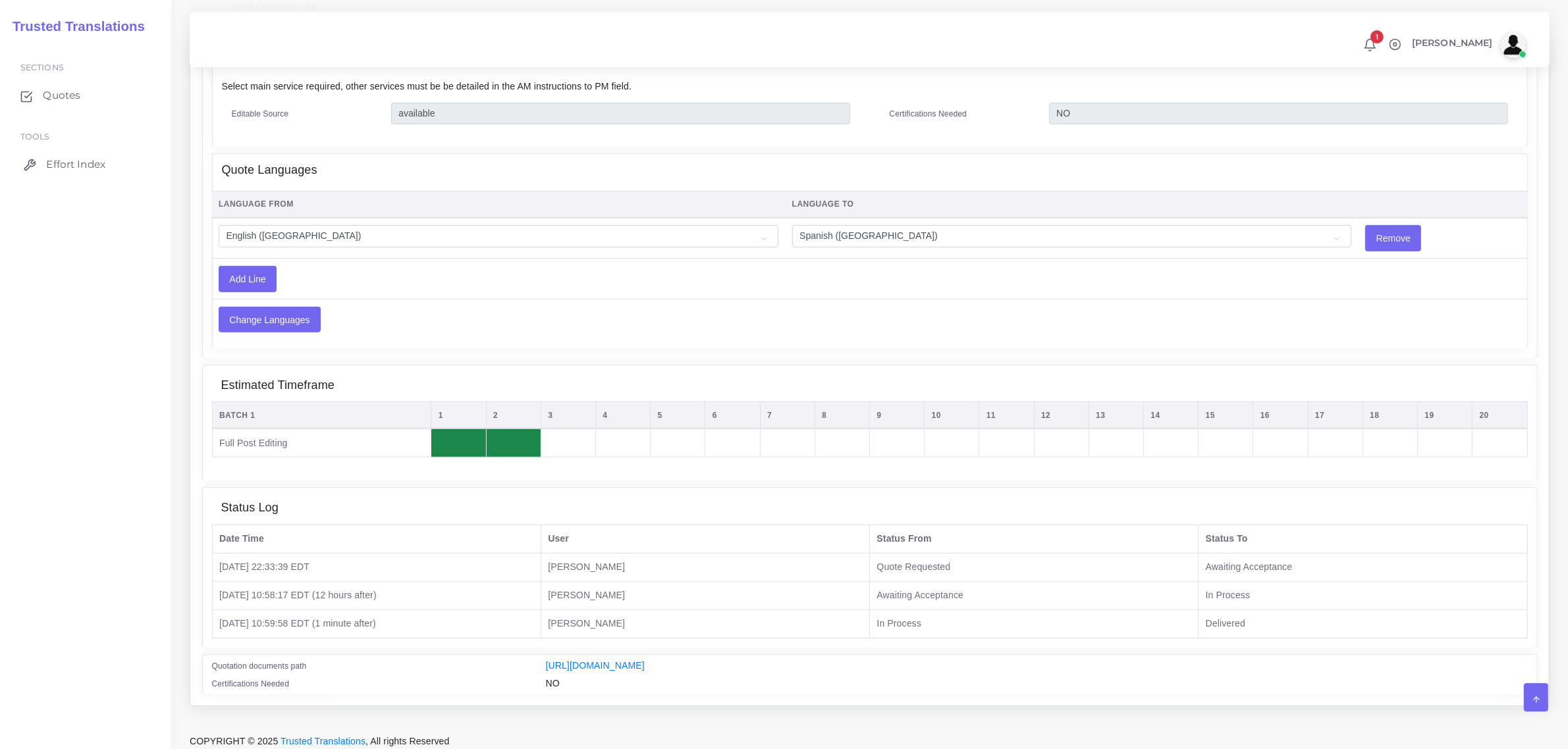
click at [80, 161] on span "Effort Index" at bounding box center [75, 165] width 59 height 14
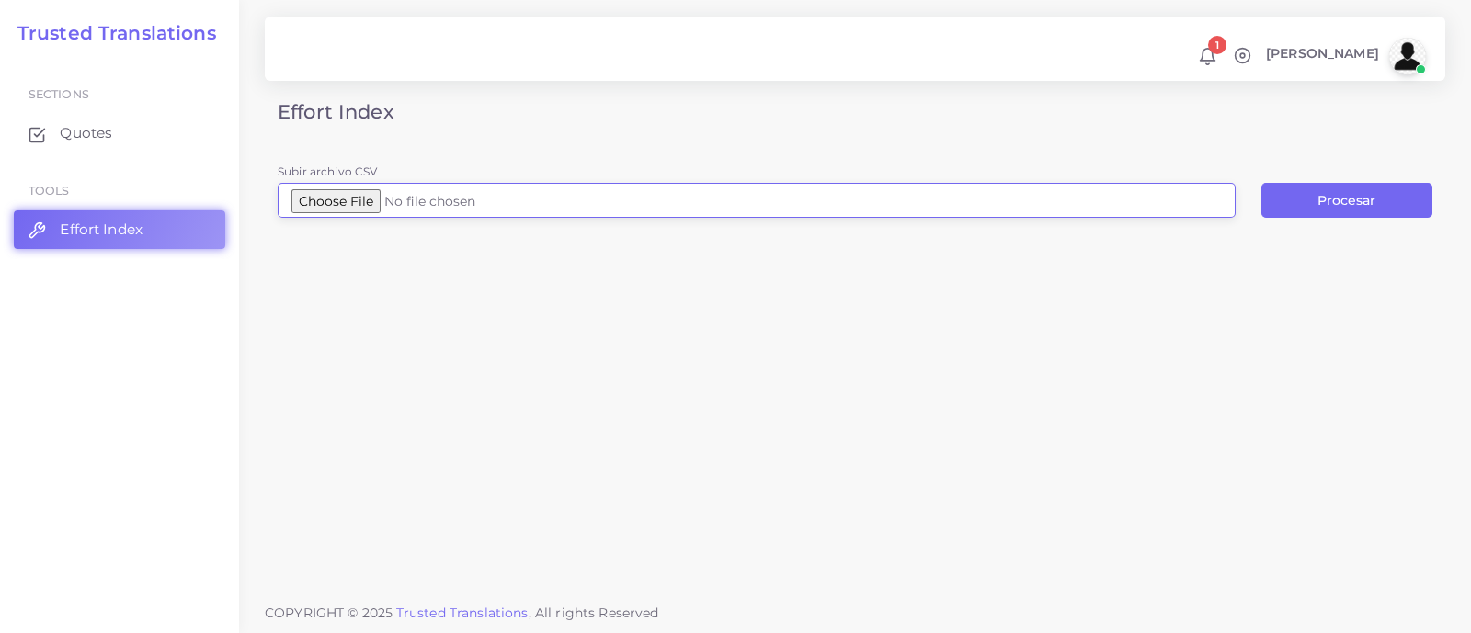
click at [380, 197] on input "Subir archivo CSV" at bounding box center [757, 200] width 958 height 35
type input "C:\fakepath\Statewide Resources (05-13-25 v2) (003).docx.csv"
click at [1354, 203] on button "Procesar" at bounding box center [1346, 200] width 171 height 35
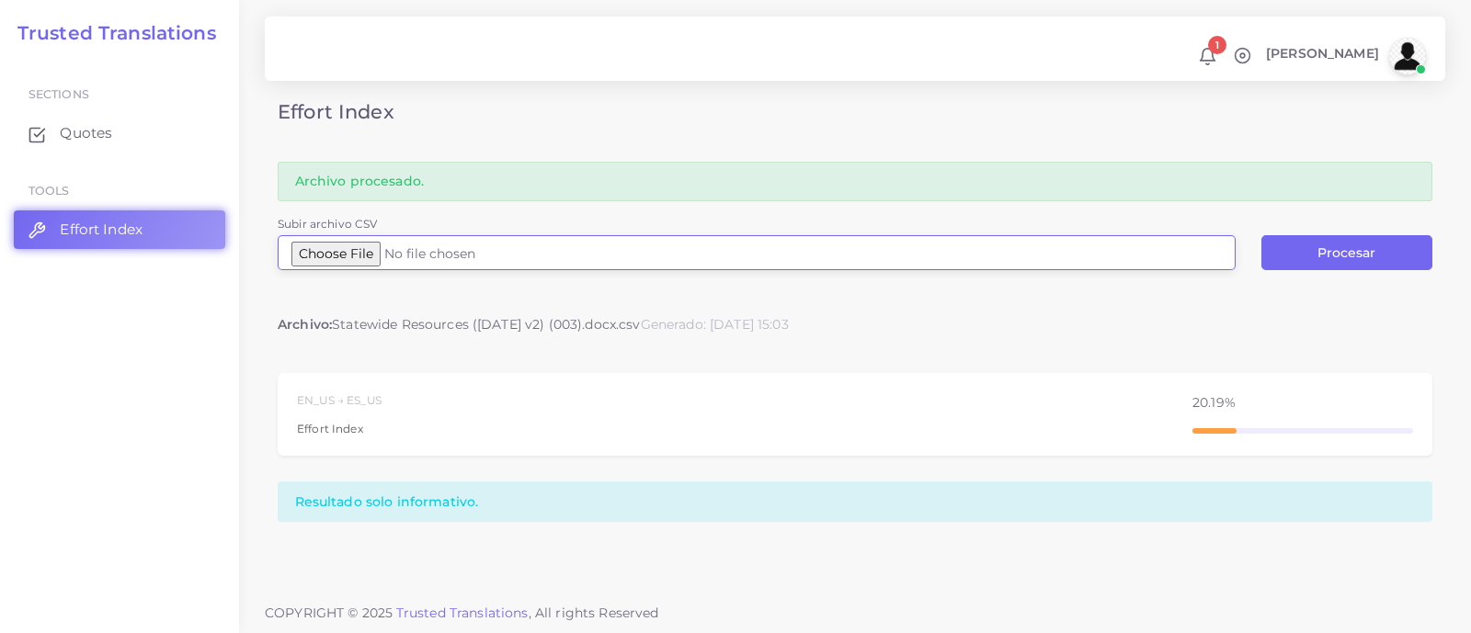
click at [391, 249] on input "Subir archivo CSV" at bounding box center [757, 252] width 958 height 35
type input "C:\fakepath\Statewide Resources ([DATE] v2) (003).docx (1).csv"
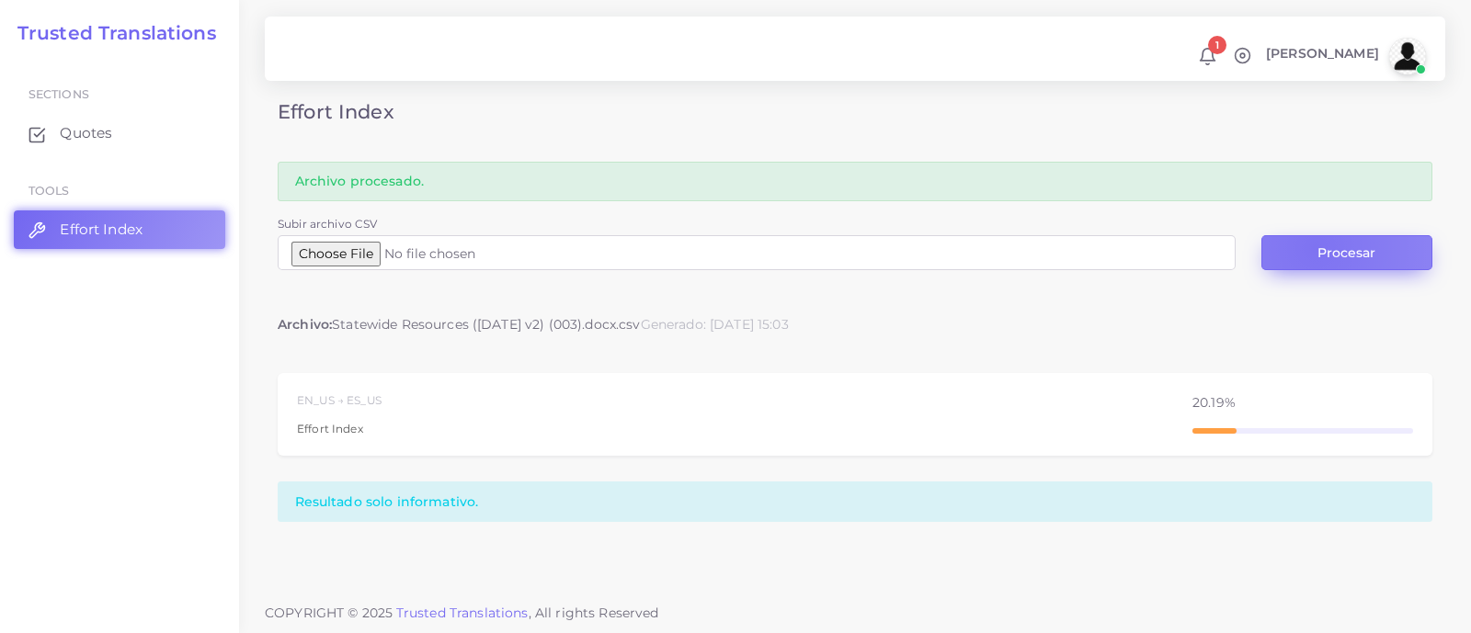
click at [1315, 247] on button "Procesar" at bounding box center [1346, 252] width 171 height 35
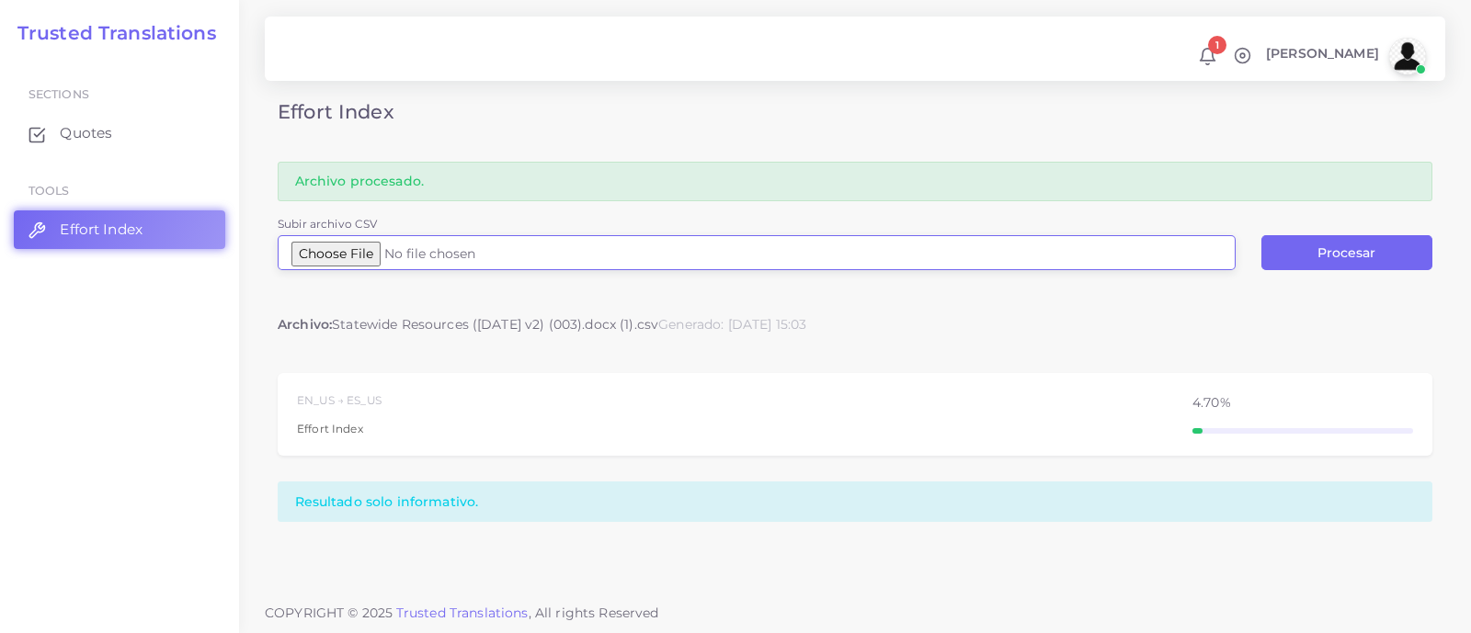
click at [383, 266] on input "Subir archivo CSV" at bounding box center [757, 252] width 958 height 35
type input "C:\fakepath\Statewide Resources ([DATE] v2) (003).docx (2).csv"
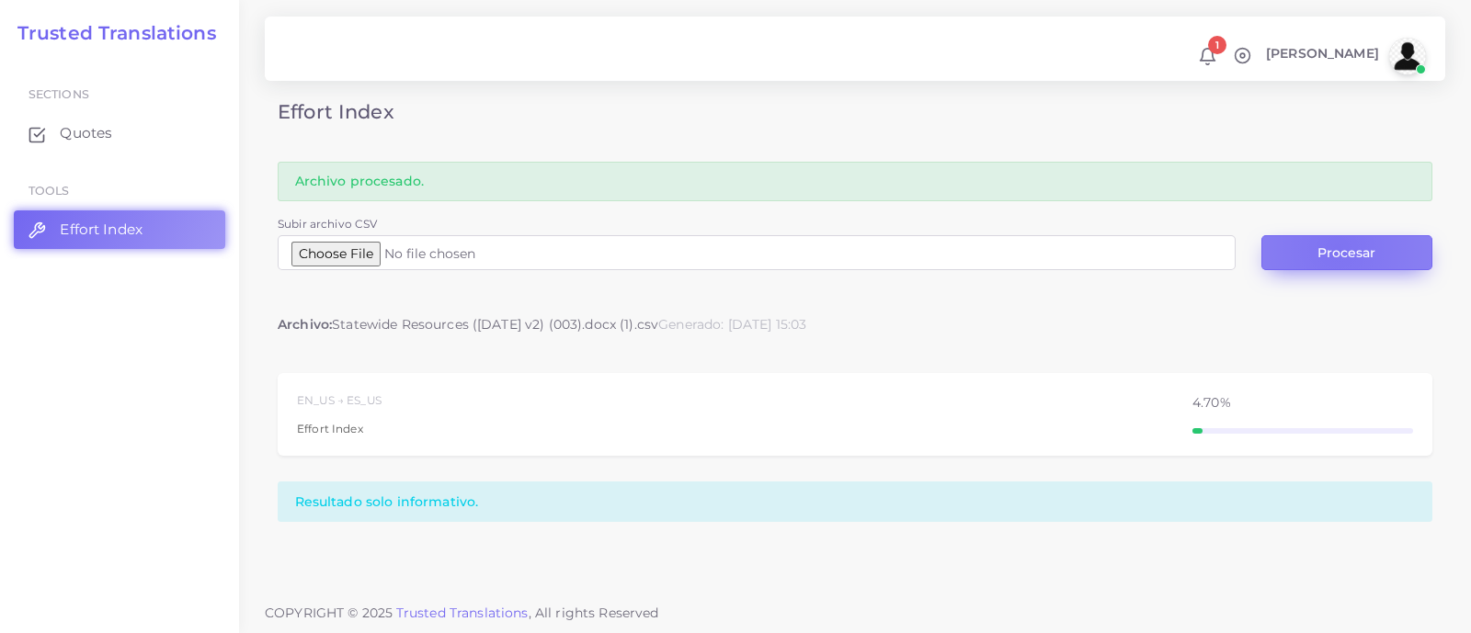
click at [1337, 246] on button "Procesar" at bounding box center [1346, 252] width 171 height 35
